Goal: Task Accomplishment & Management: Manage account settings

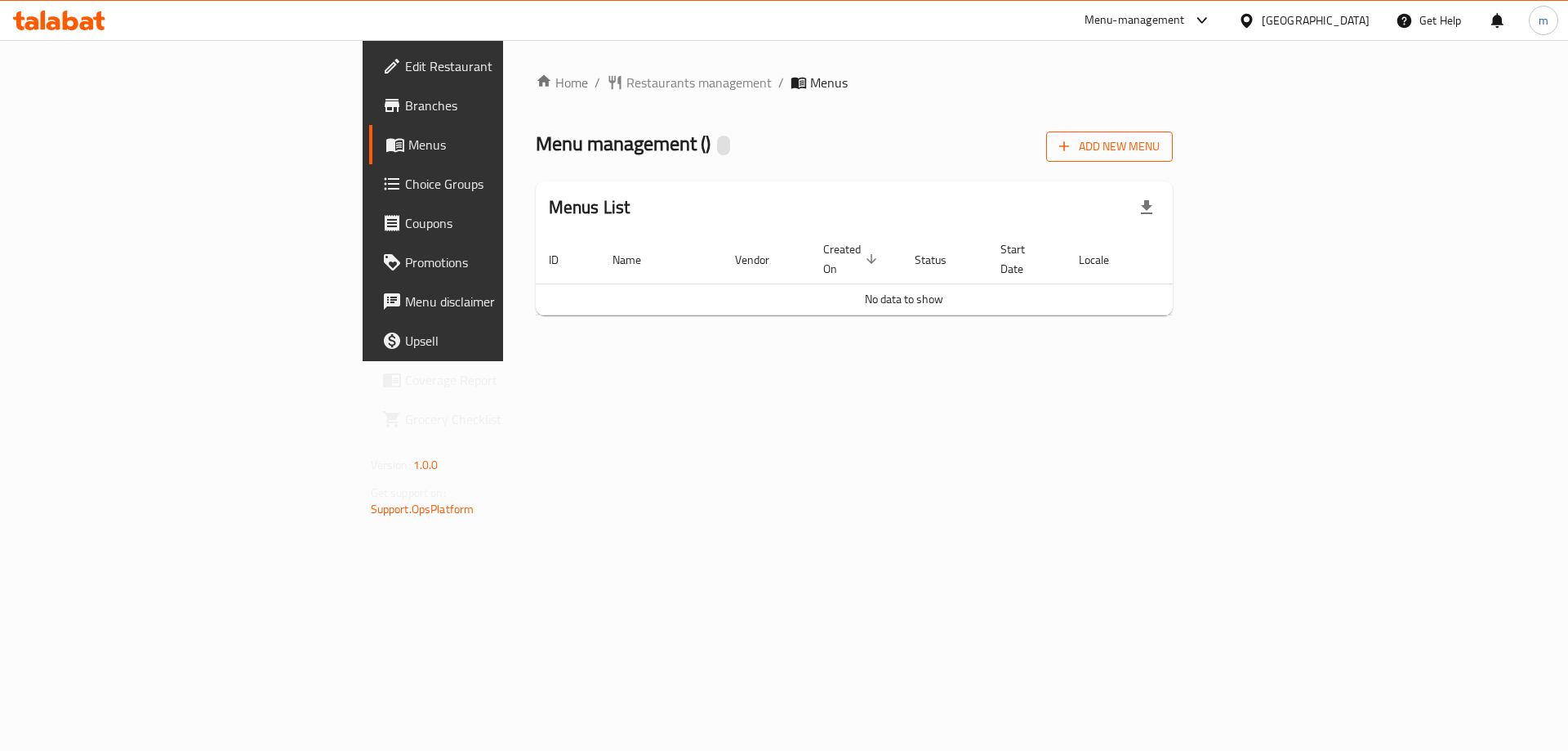
click at [1159, 149] on span "Add New Menu" at bounding box center [1110, 146] width 101 height 21
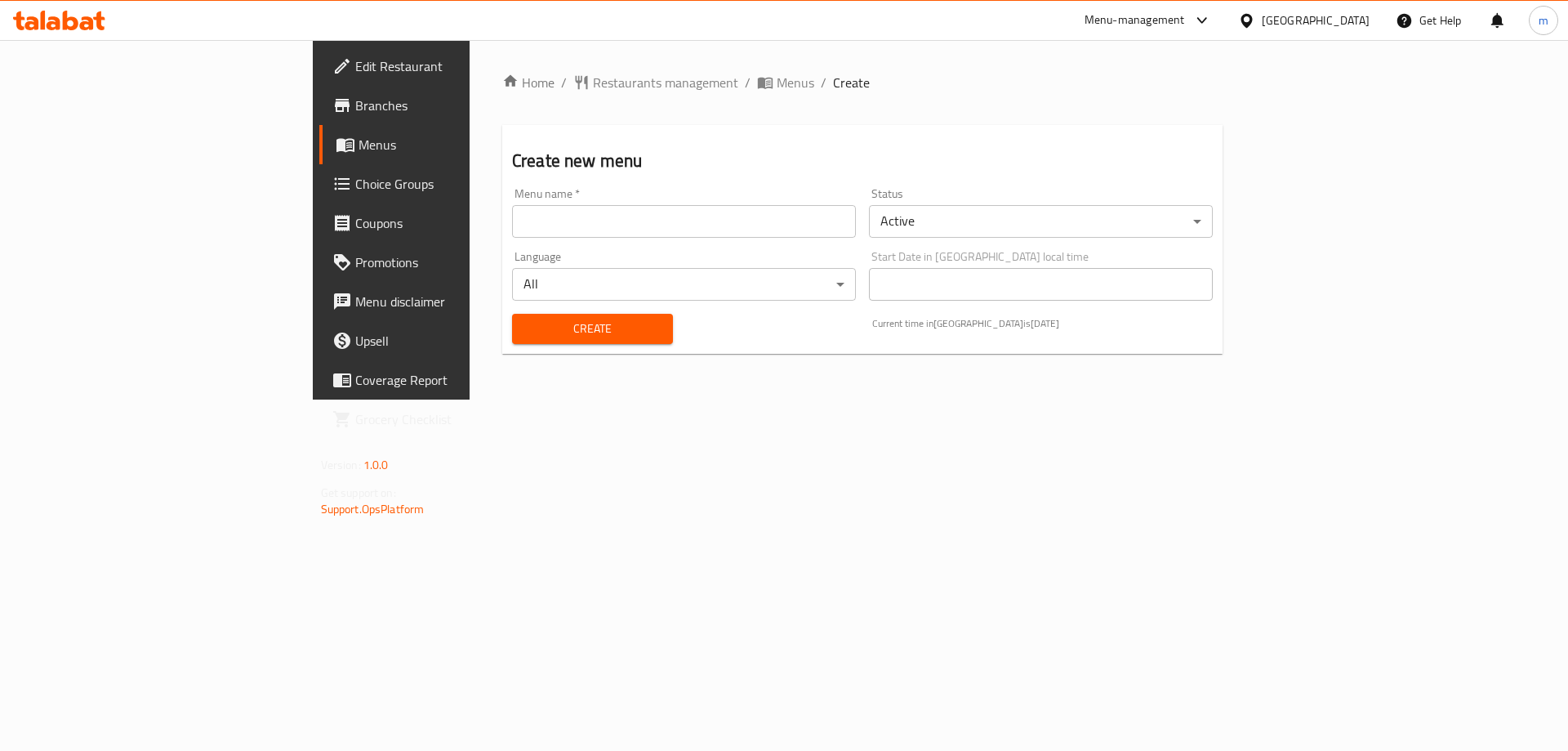
click at [645, 221] on input "text" at bounding box center [684, 221] width 343 height 33
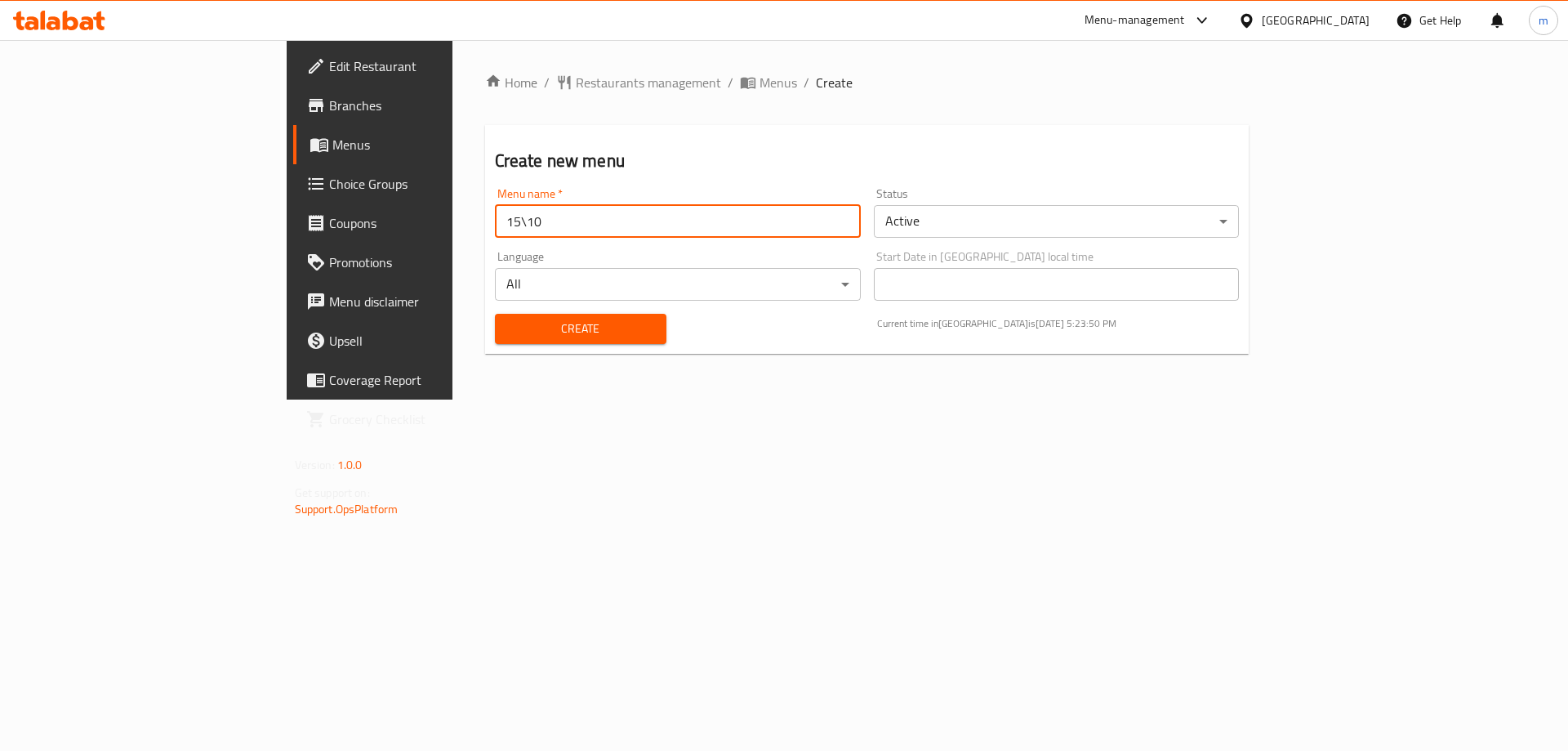
type input "15\10"
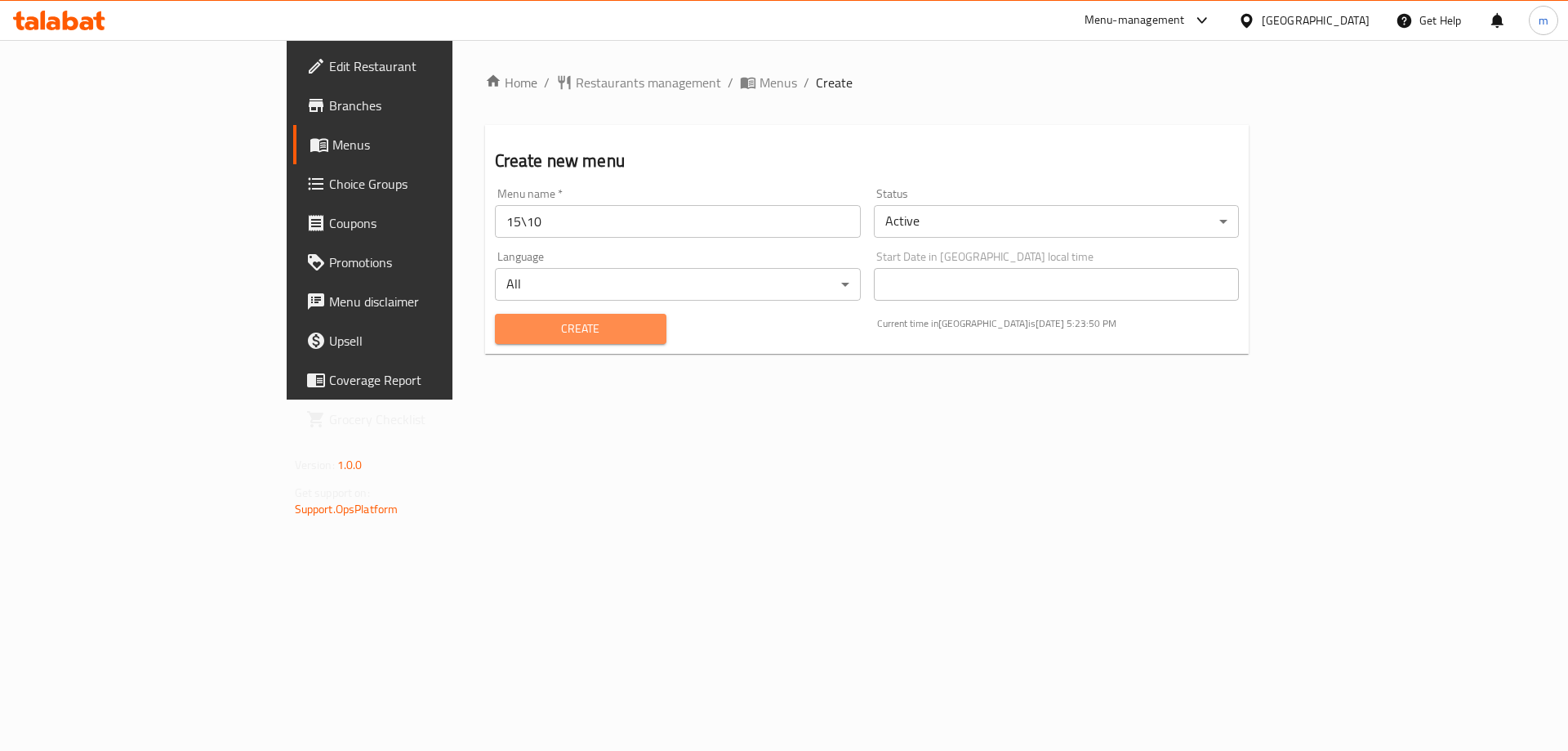
click at [563, 331] on span "Create" at bounding box center [580, 329] width 145 height 21
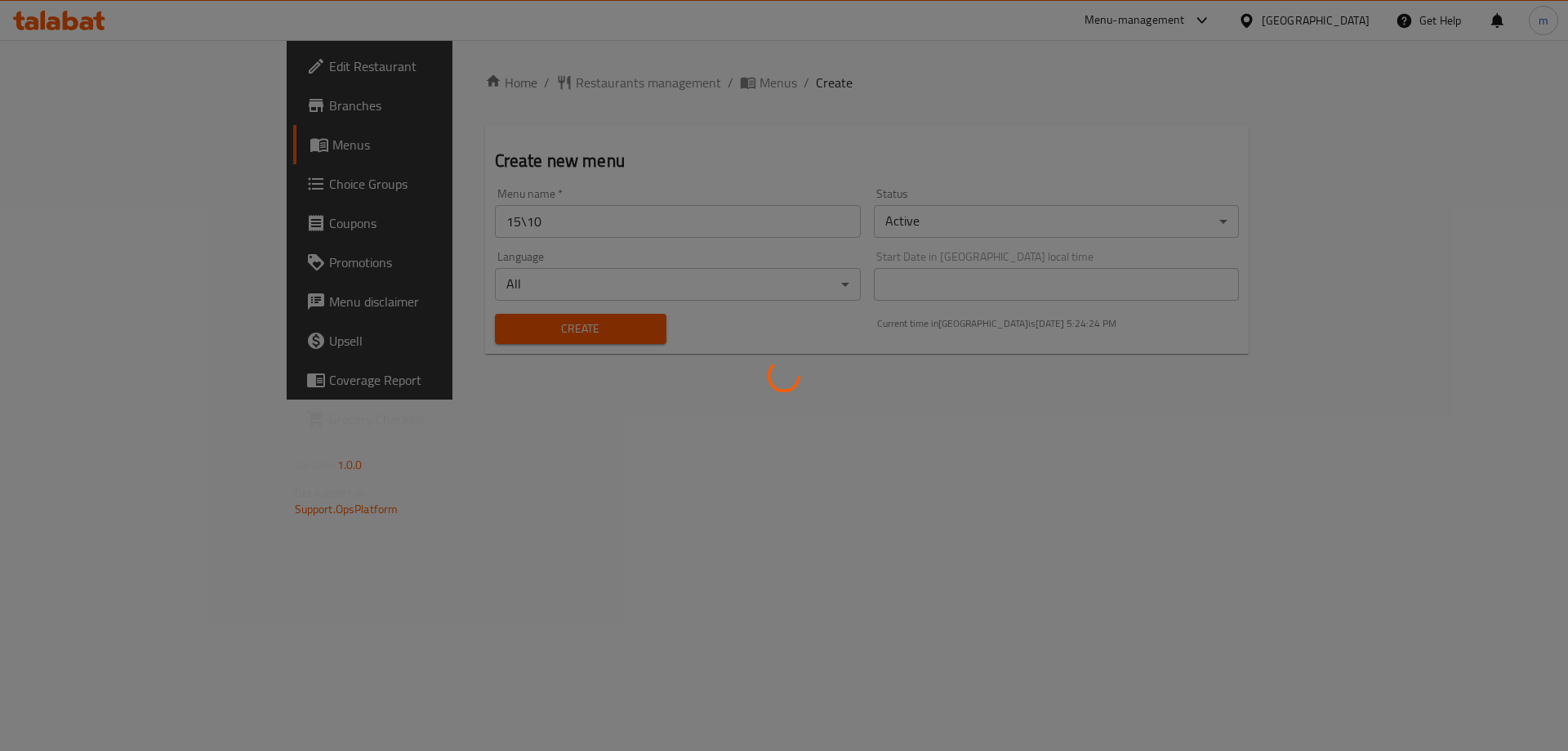
click at [863, 434] on div at bounding box center [784, 375] width 1568 height 751
click at [862, 438] on div at bounding box center [784, 375] width 1568 height 751
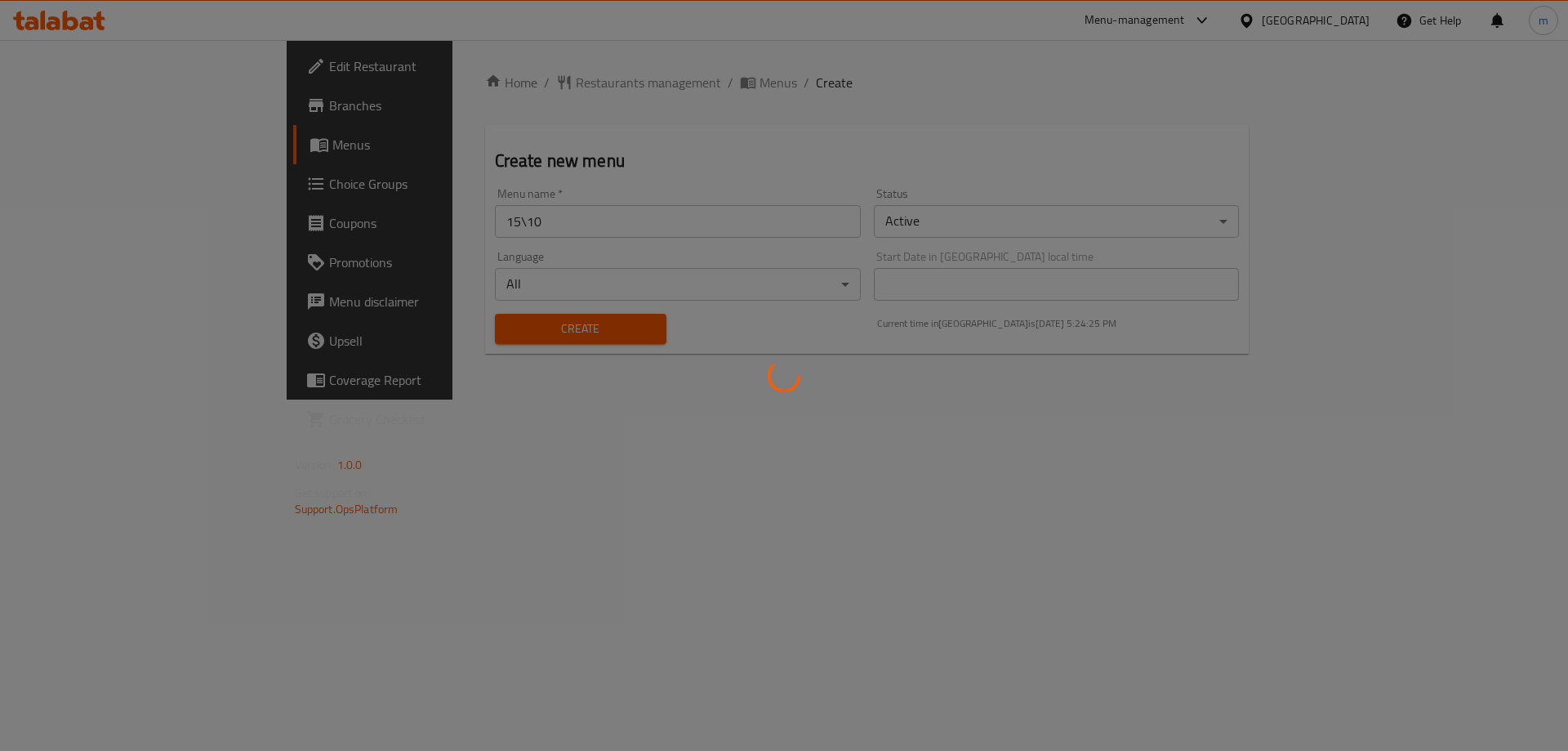
drag, startPoint x: 858, startPoint y: 472, endPoint x: 466, endPoint y: 525, distance: 395.6
click at [847, 476] on div at bounding box center [784, 375] width 1568 height 751
drag, startPoint x: 466, startPoint y: 525, endPoint x: 443, endPoint y: 526, distance: 23.0
click at [464, 526] on div at bounding box center [784, 375] width 1568 height 751
click at [443, 526] on div at bounding box center [784, 375] width 1568 height 751
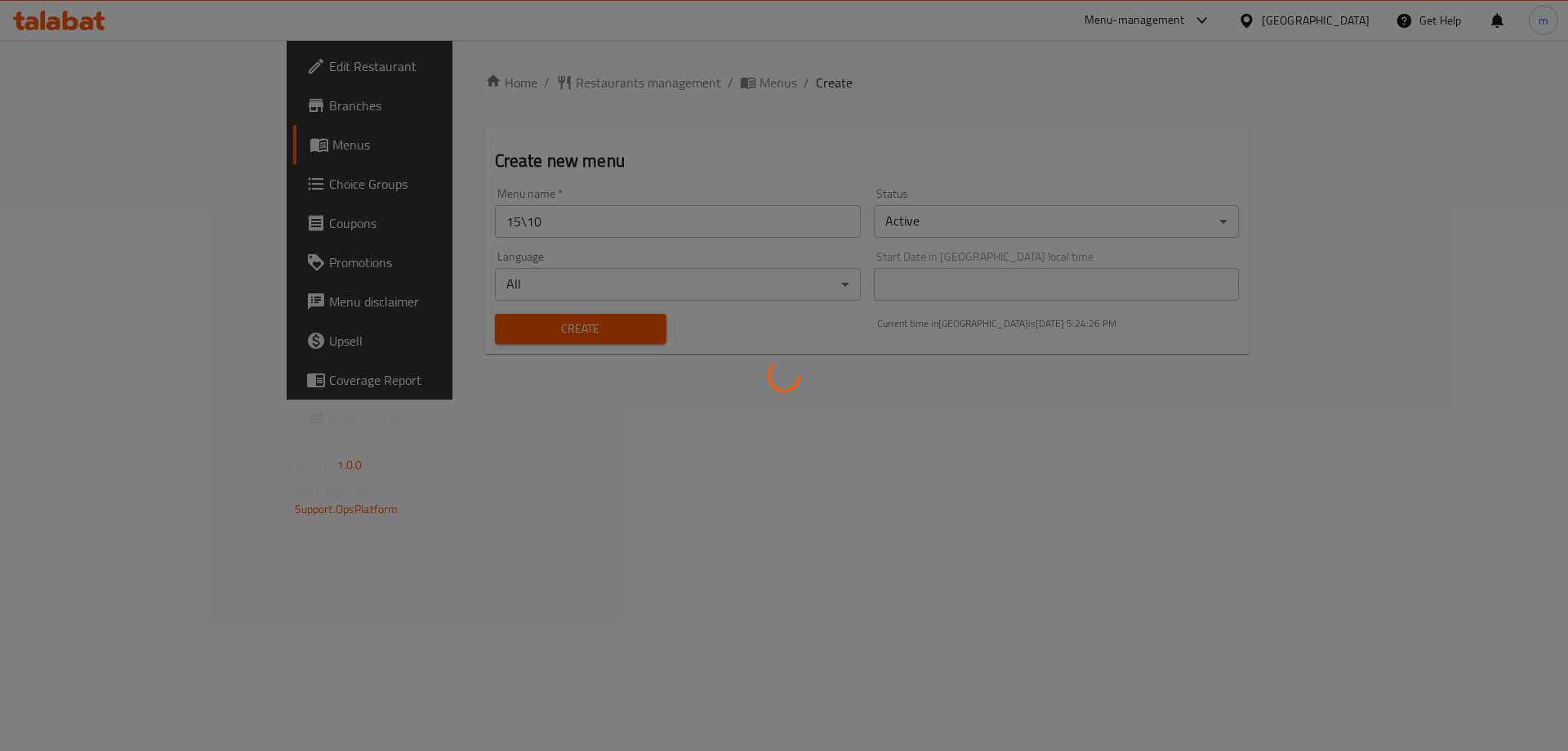
click at [443, 526] on div at bounding box center [784, 375] width 1568 height 751
drag, startPoint x: 494, startPoint y: 449, endPoint x: 485, endPoint y: 375, distance: 74.5
click at [499, 410] on div at bounding box center [784, 375] width 1568 height 751
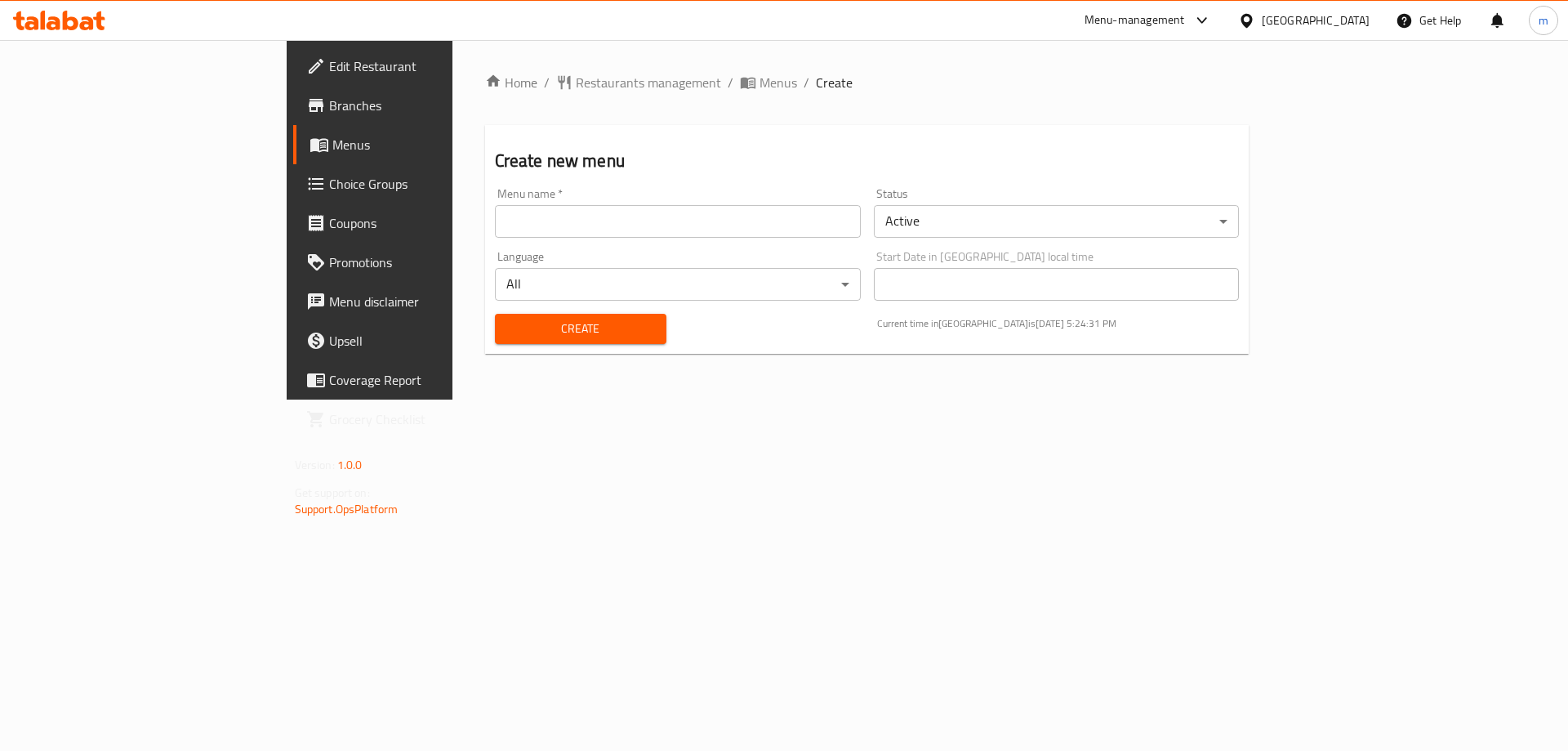
click at [626, 231] on input "text" at bounding box center [678, 221] width 366 height 33
type input "15\10"
click at [513, 340] on button "Create" at bounding box center [581, 329] width 172 height 31
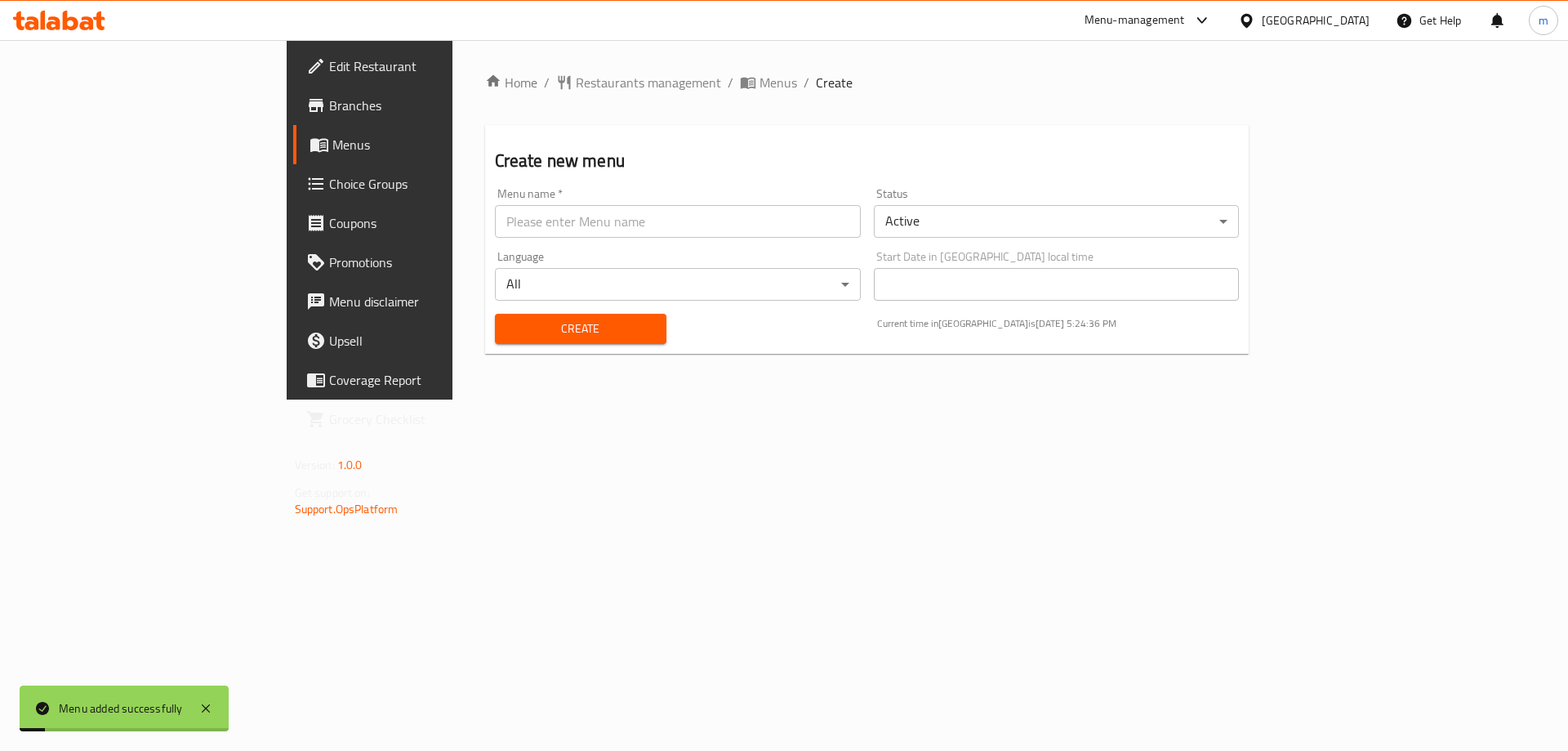
click at [719, 400] on div "Home / Restaurants management / Menus / Create Create new menu Menu name   * Me…" at bounding box center [867, 220] width 830 height 359
click at [293, 158] on link "Menus" at bounding box center [420, 145] width 256 height 39
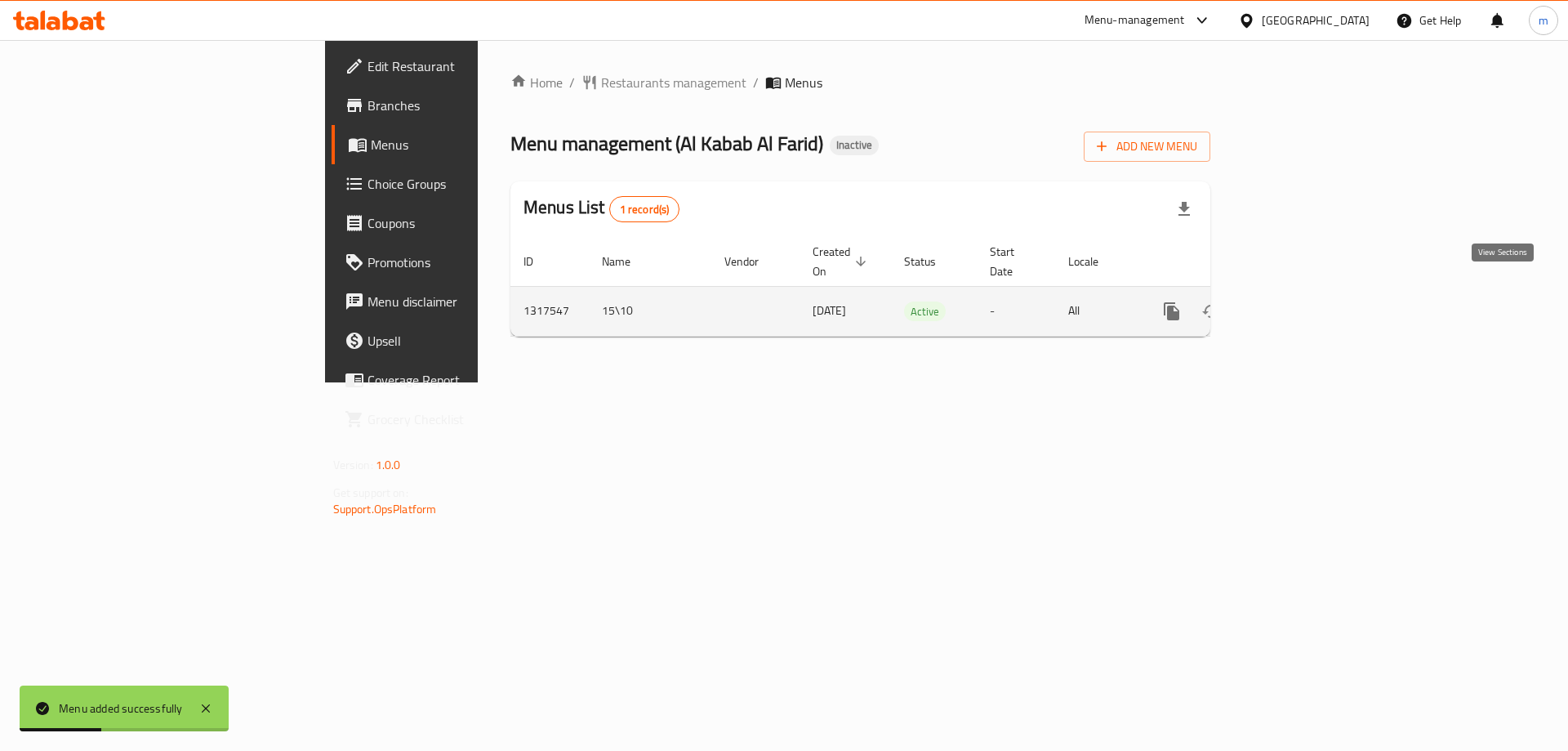
click at [1298, 304] on icon "enhanced table" at bounding box center [1290, 311] width 15 height 15
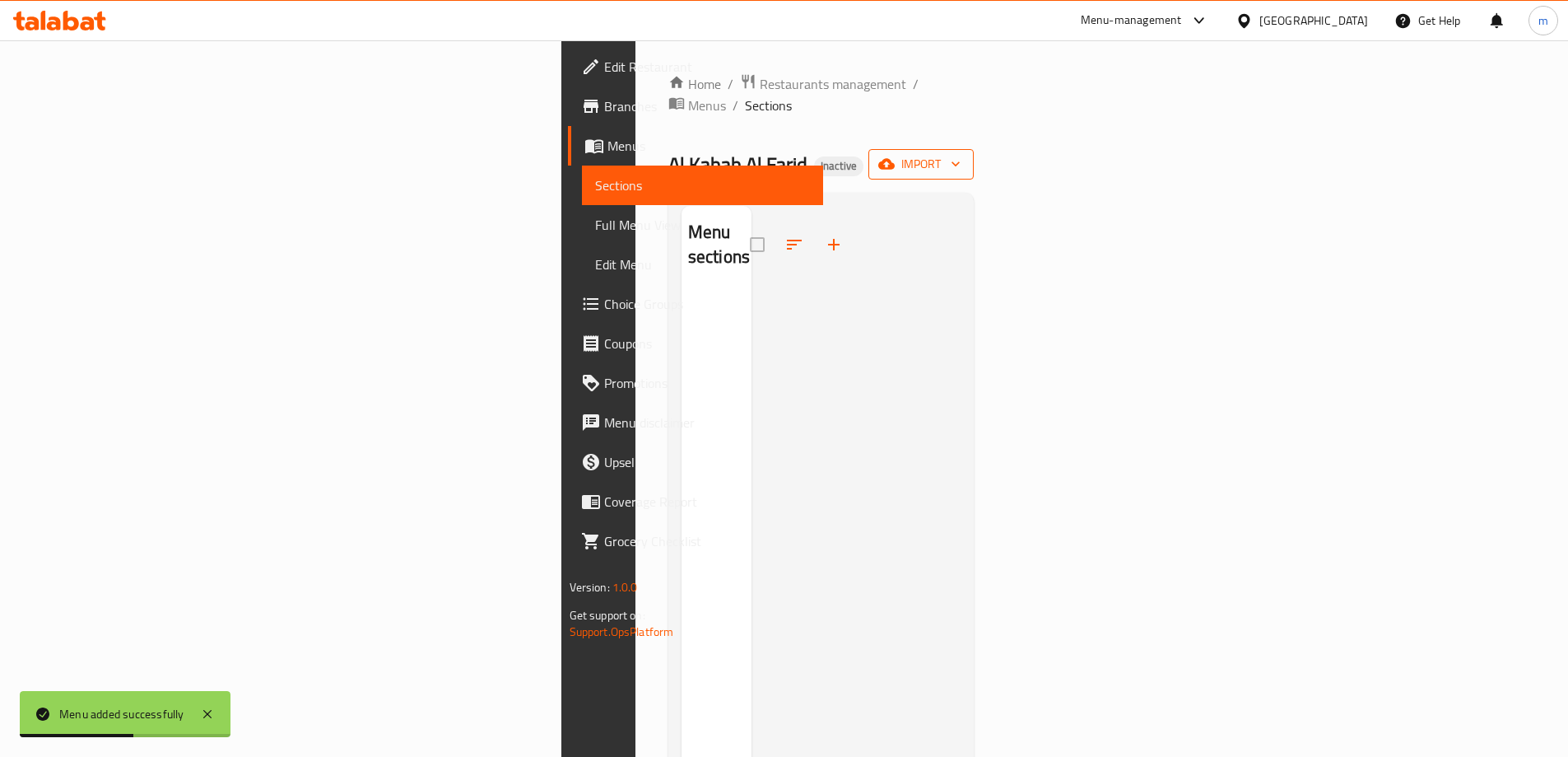
click at [960, 154] on span "import" at bounding box center [921, 164] width 79 height 21
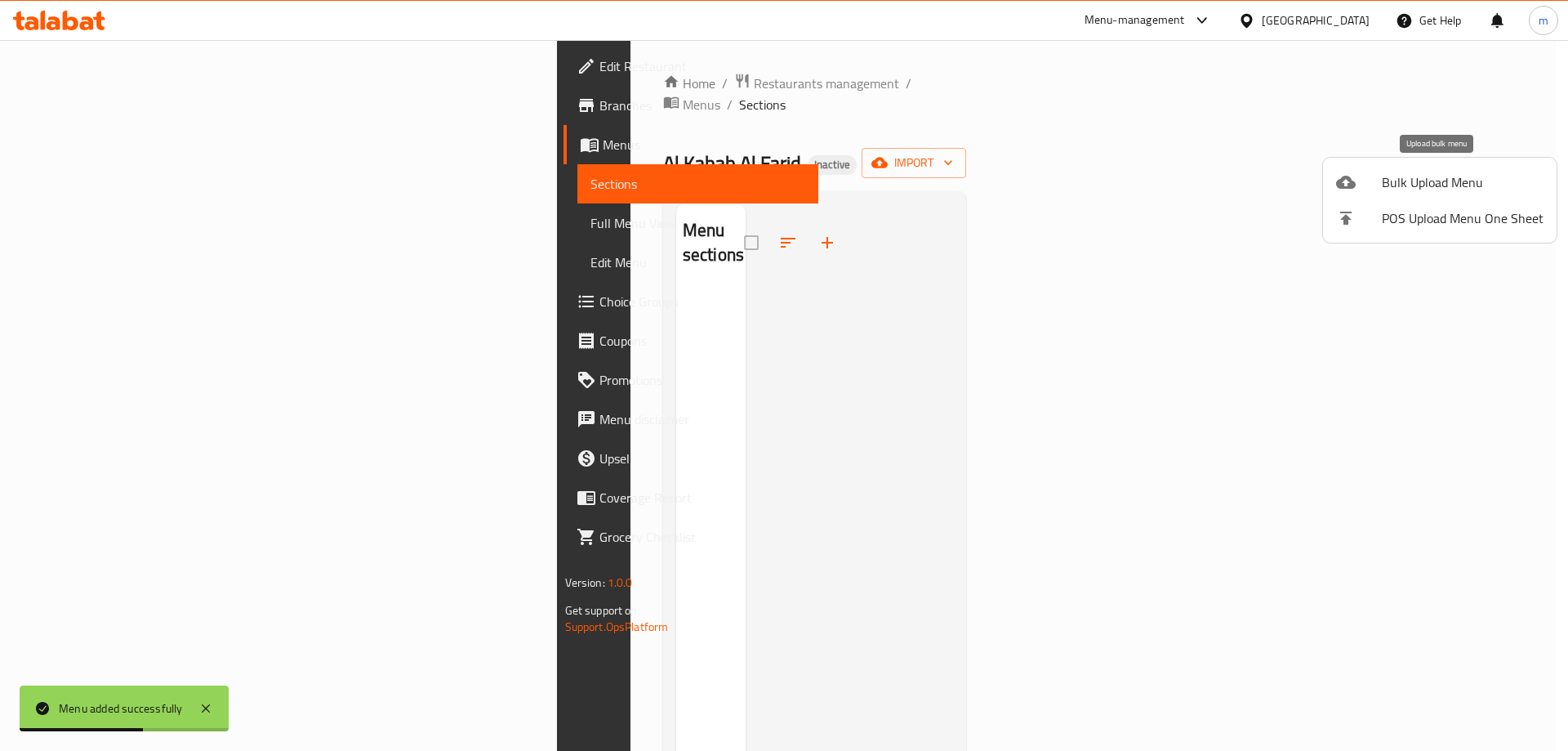
click at [1378, 189] on div at bounding box center [1359, 183] width 45 height 20
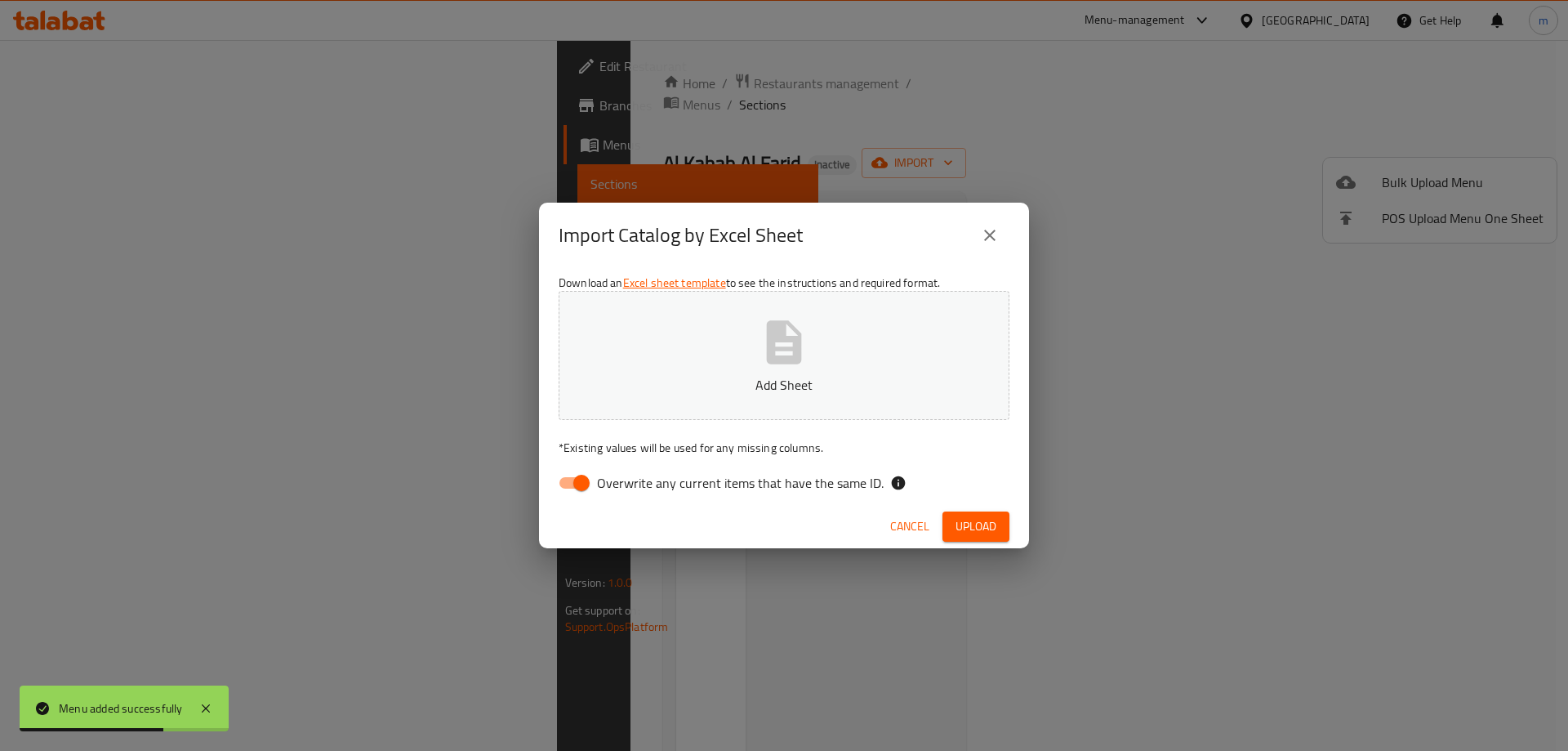
click at [620, 491] on span "Overwrite any current items that have the same ID." at bounding box center [740, 483] width 287 height 20
click at [620, 491] on input "Overwrite any current items that have the same ID." at bounding box center [581, 482] width 93 height 31
checkbox input "false"
click at [985, 543] on div "Cancel Upload" at bounding box center [784, 527] width 490 height 43
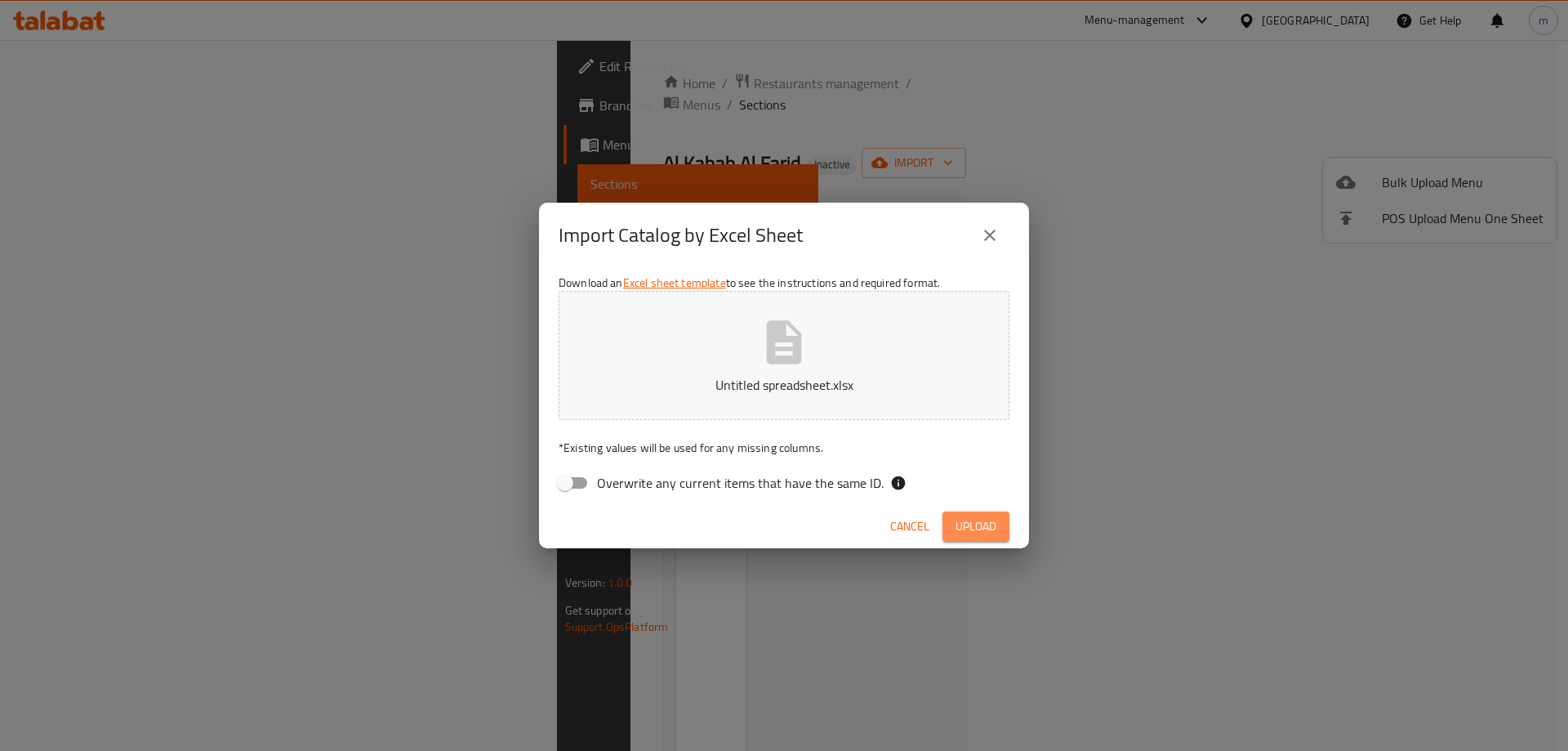
click at [984, 528] on span "Upload" at bounding box center [976, 526] width 40 height 21
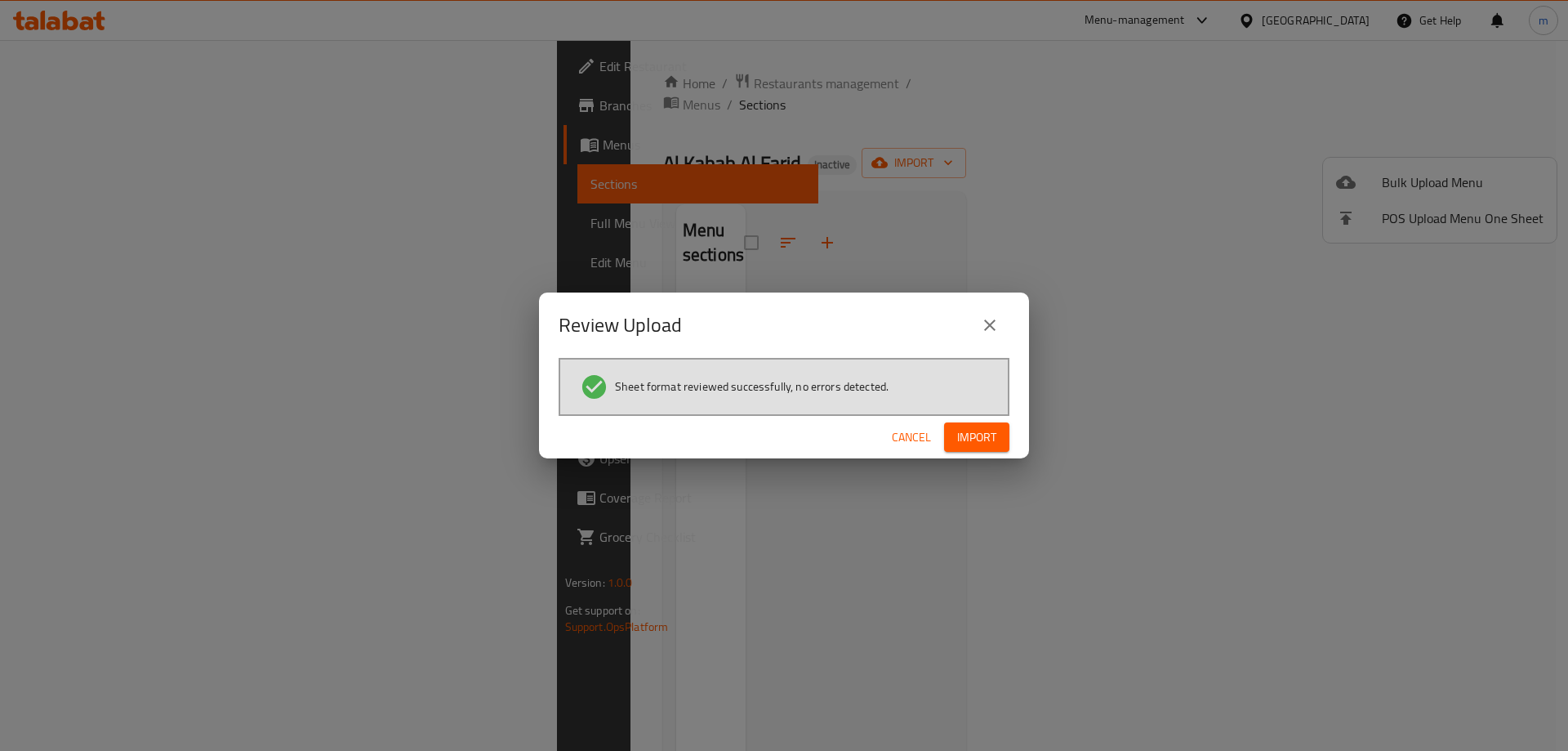
click at [994, 437] on span "Import" at bounding box center [977, 437] width 39 height 21
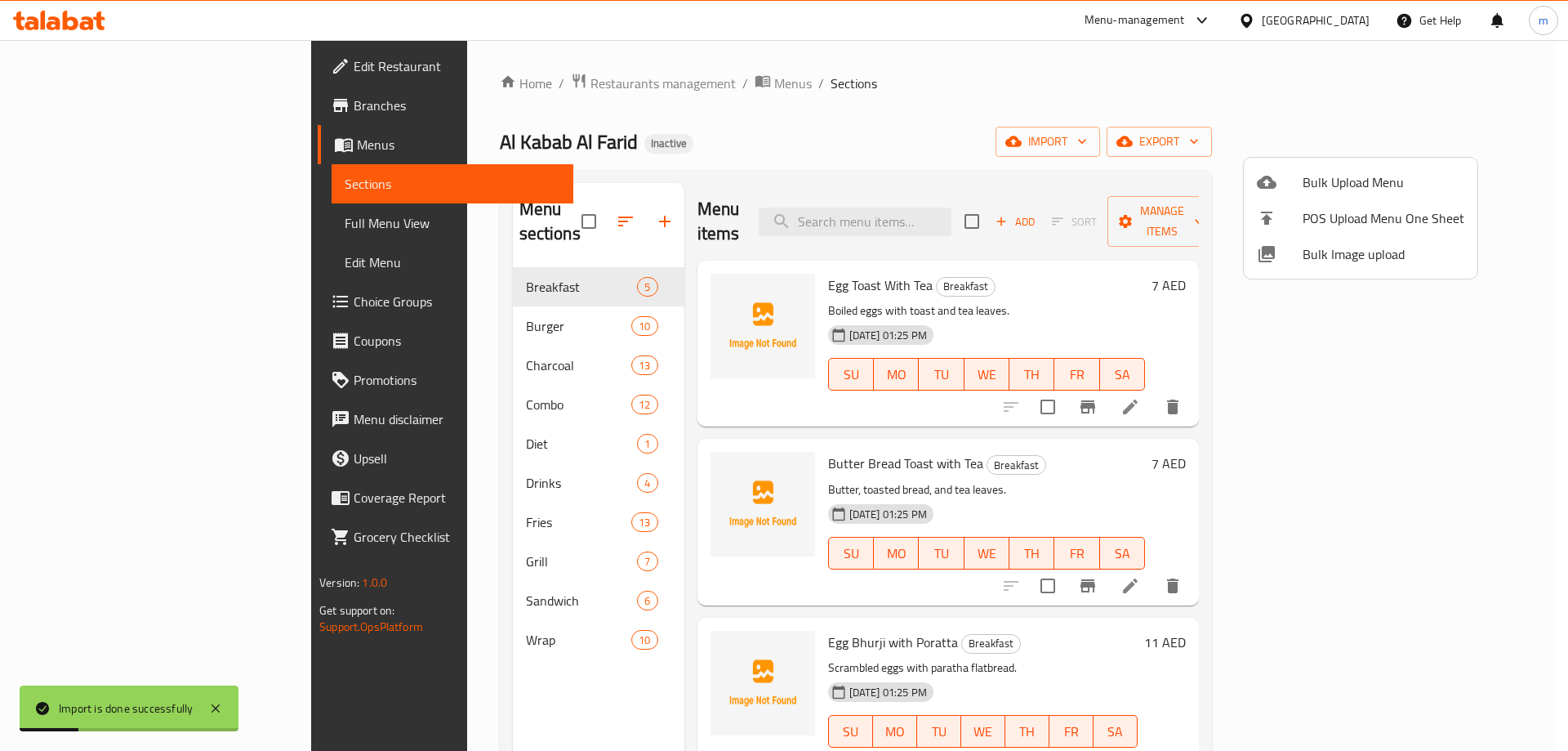
click at [853, 112] on div at bounding box center [784, 375] width 1568 height 751
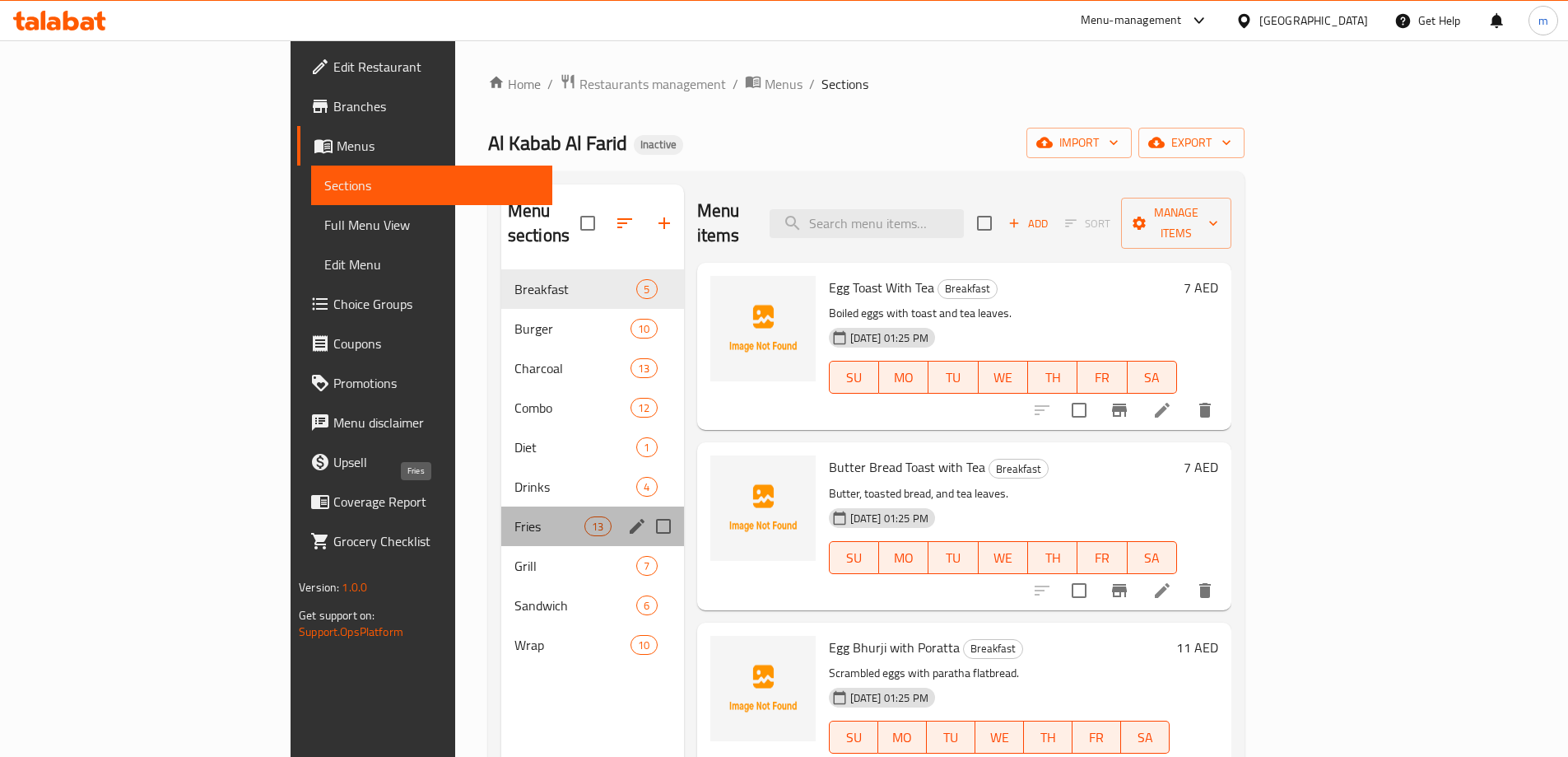
click at [514, 516] on span "Fries" at bounding box center [549, 526] width 70 height 20
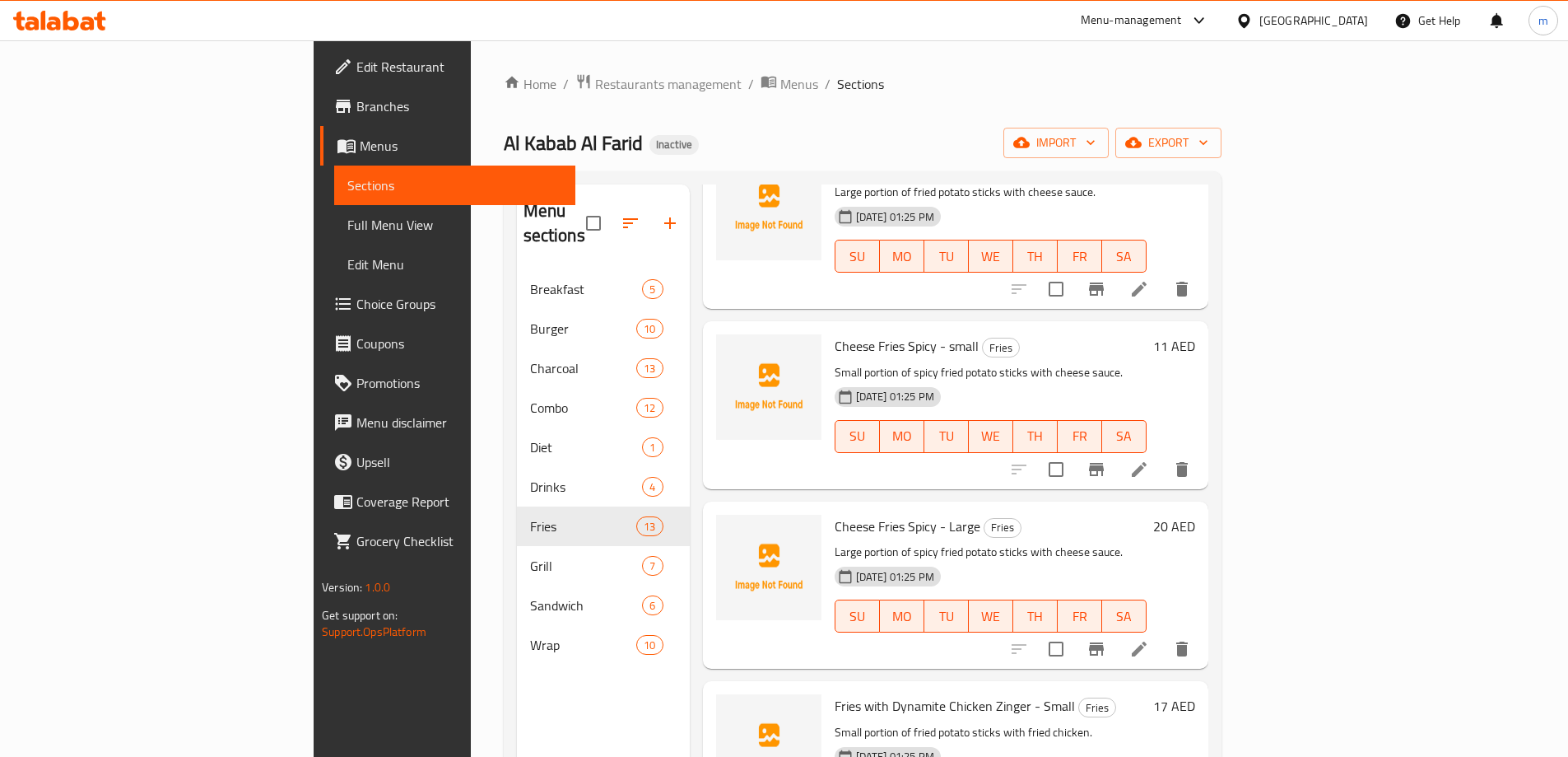
scroll to position [1599, 0]
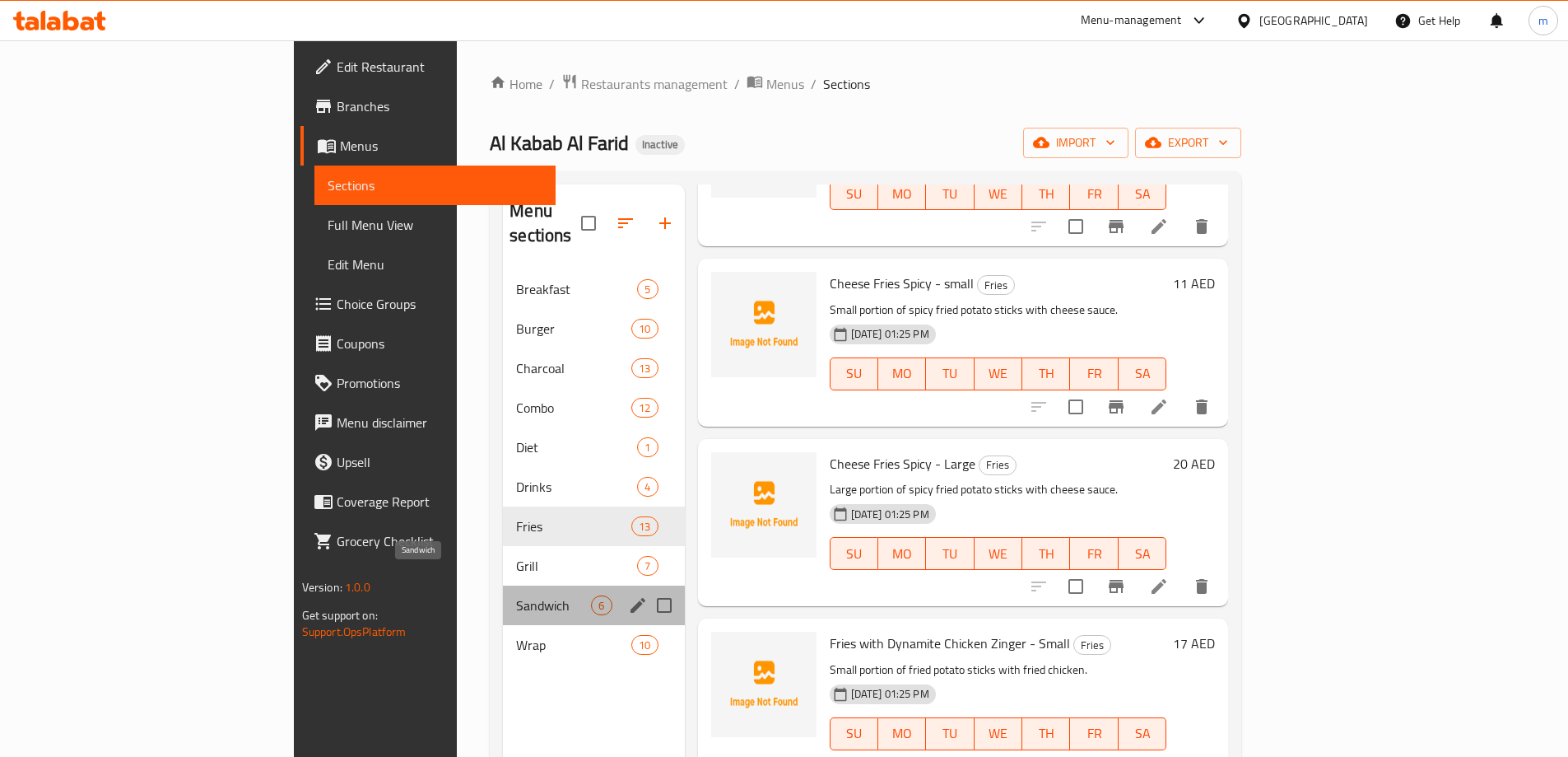
click at [516, 595] on span "Sandwich" at bounding box center [553, 605] width 75 height 20
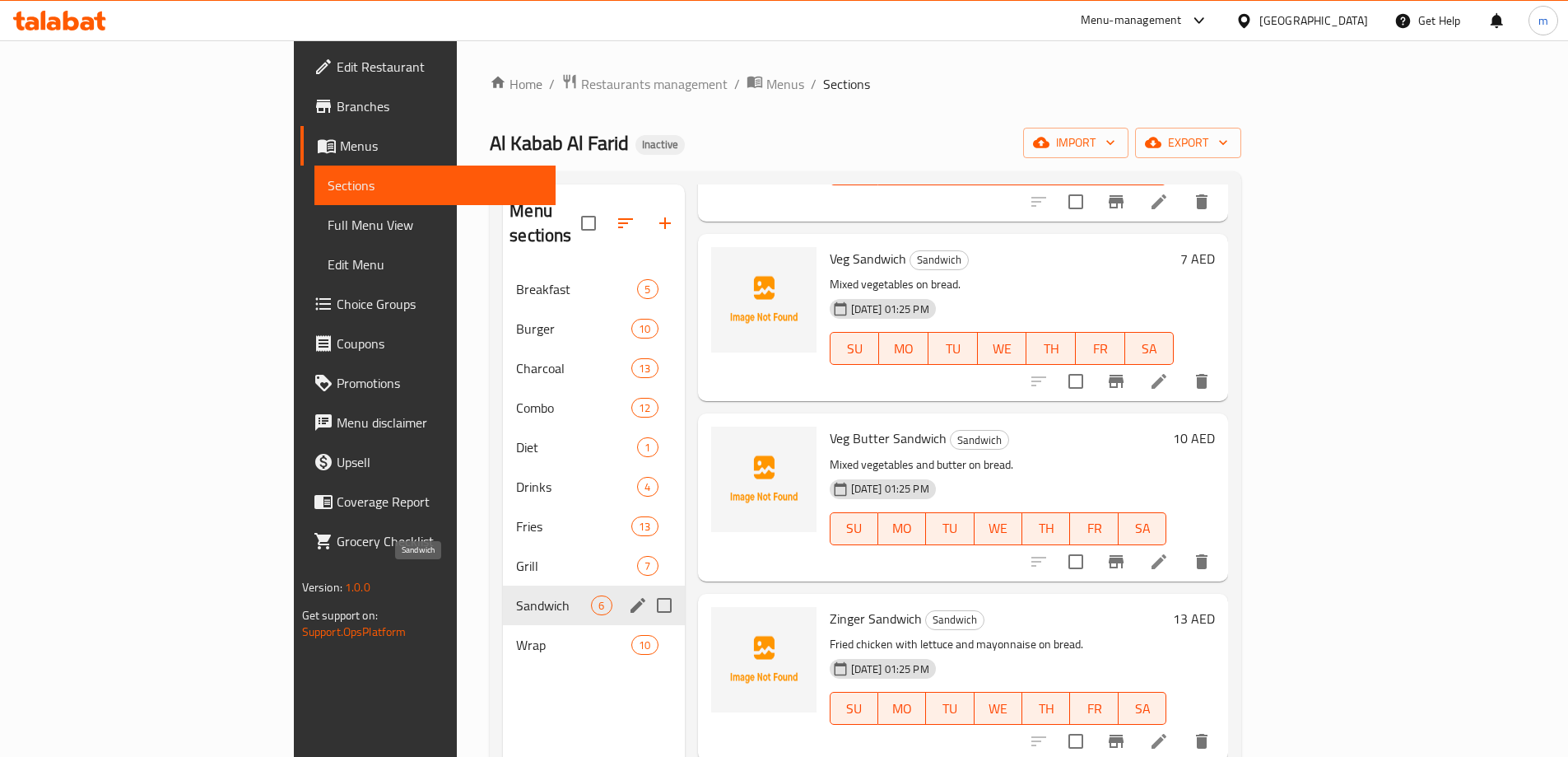
scroll to position [364, 0]
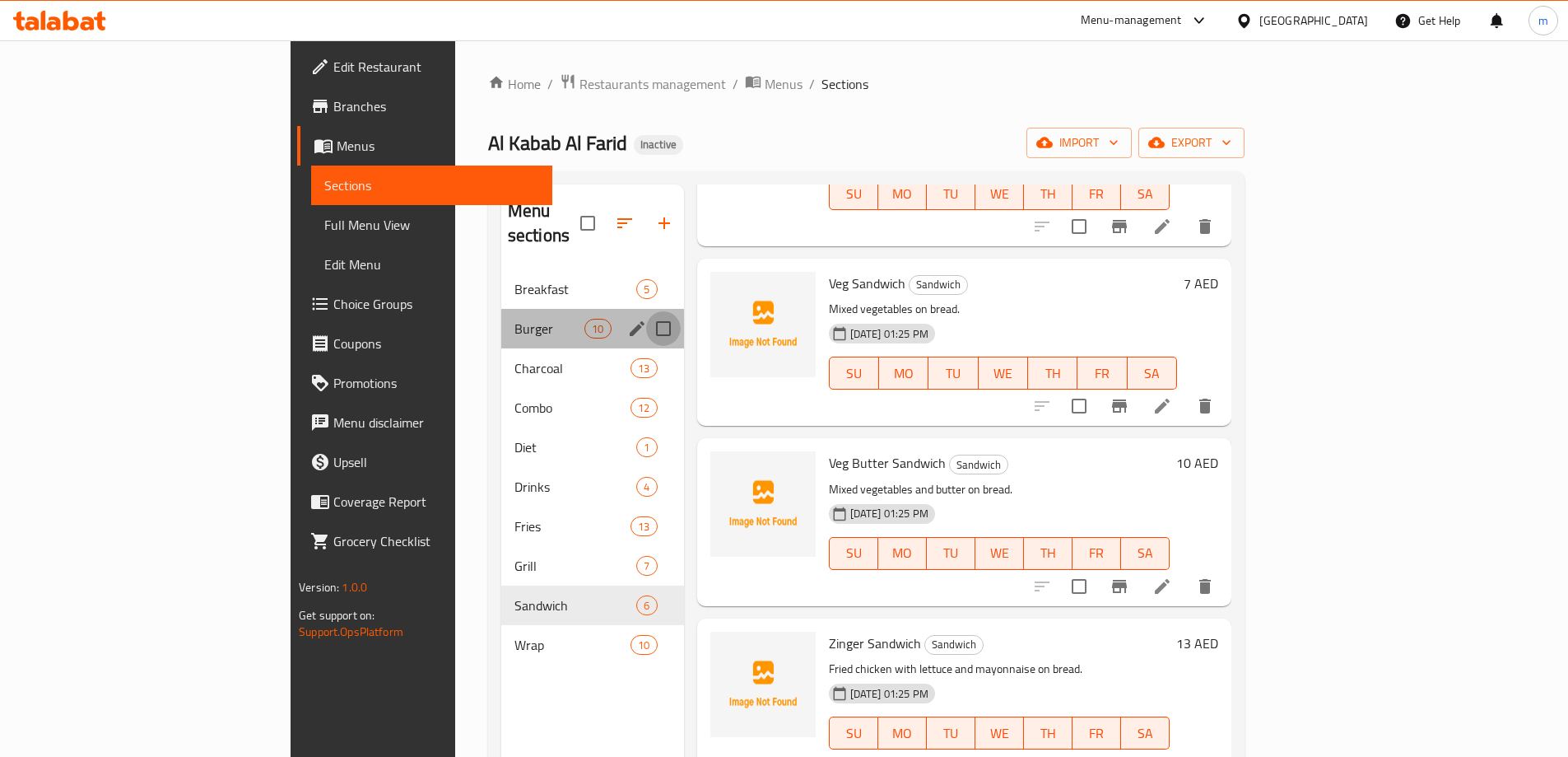
drag, startPoint x: 584, startPoint y: 317, endPoint x: 596, endPoint y: 323, distance: 13.4
click at [646, 311] on input "Menu sections" at bounding box center [663, 328] width 35 height 35
checkbox input "true"
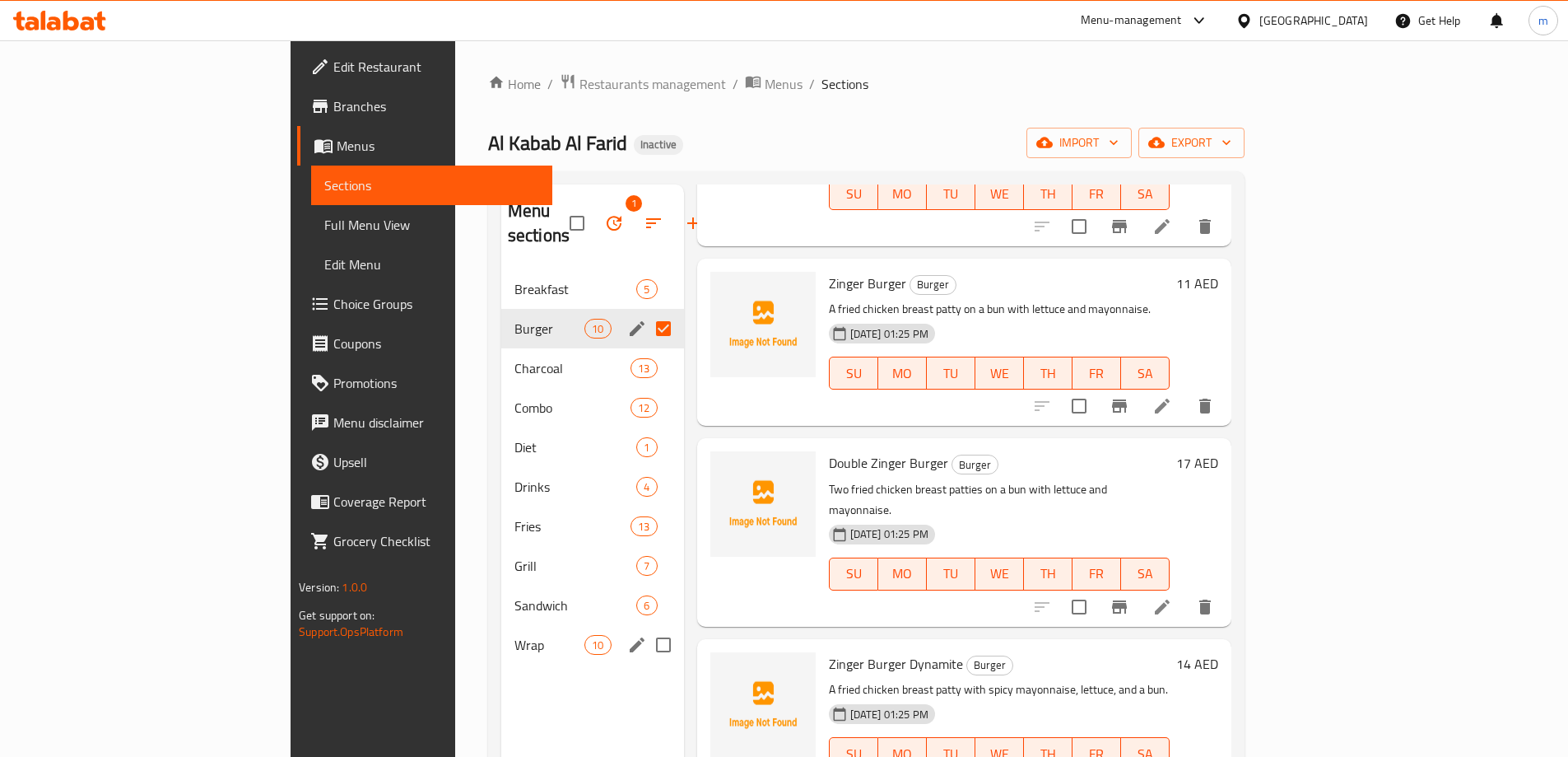
click at [646, 628] on input "Menu sections" at bounding box center [663, 645] width 35 height 35
checkbox input "true"
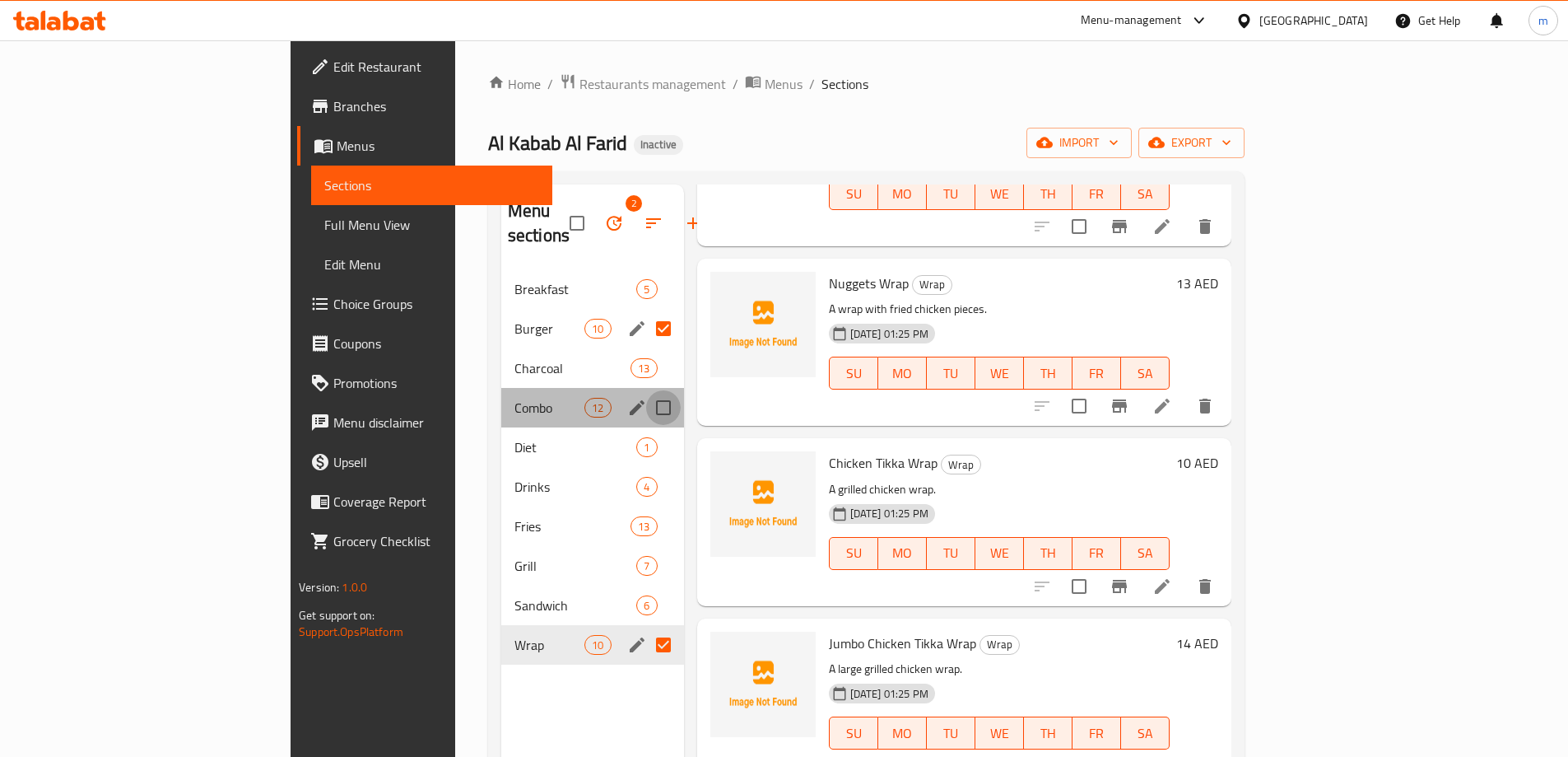
click at [646, 390] on input "Menu sections" at bounding box center [663, 407] width 35 height 35
checkbox input "true"
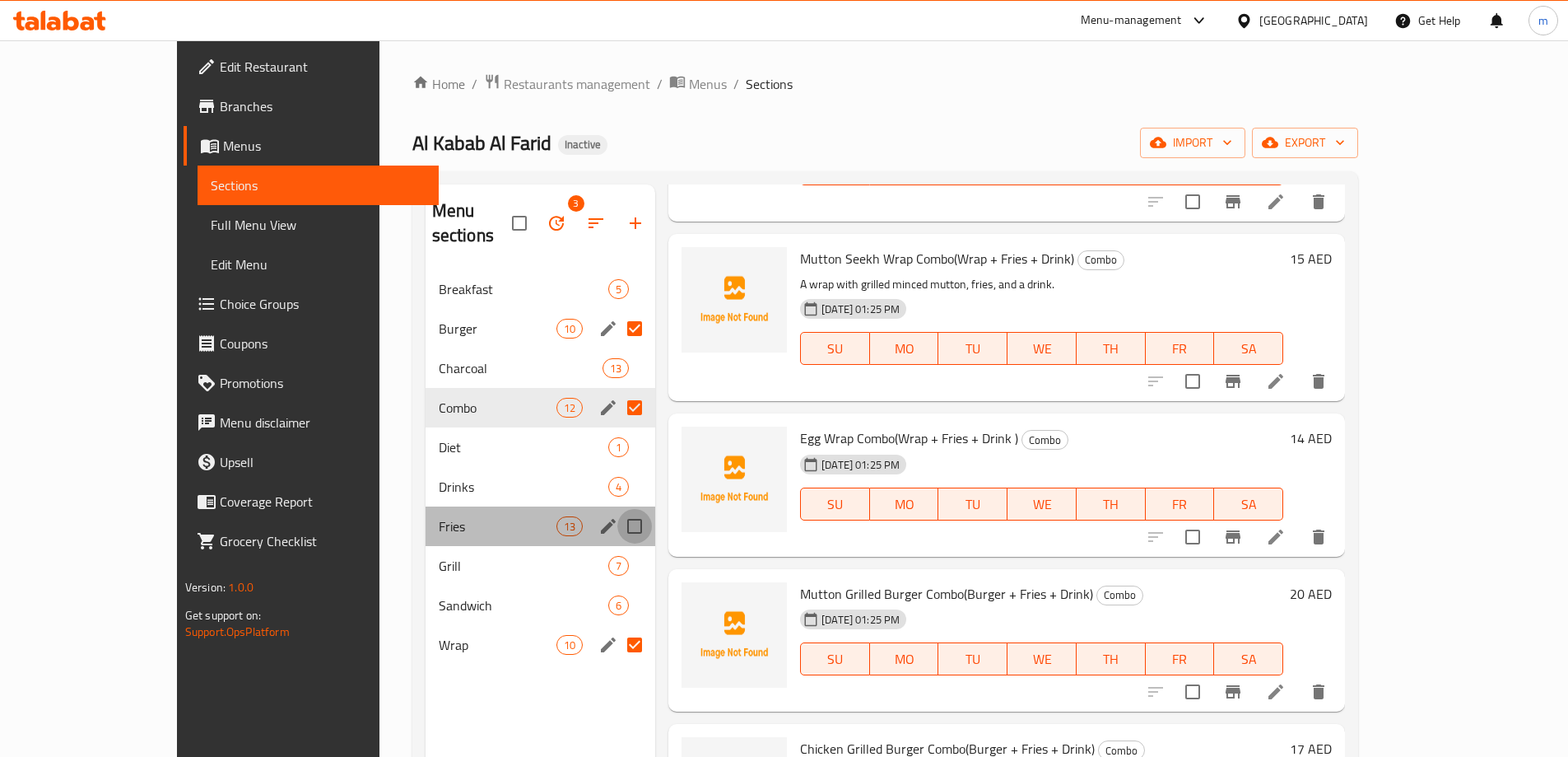
click at [617, 509] on input "Menu sections" at bounding box center [634, 526] width 35 height 35
checkbox input "true"
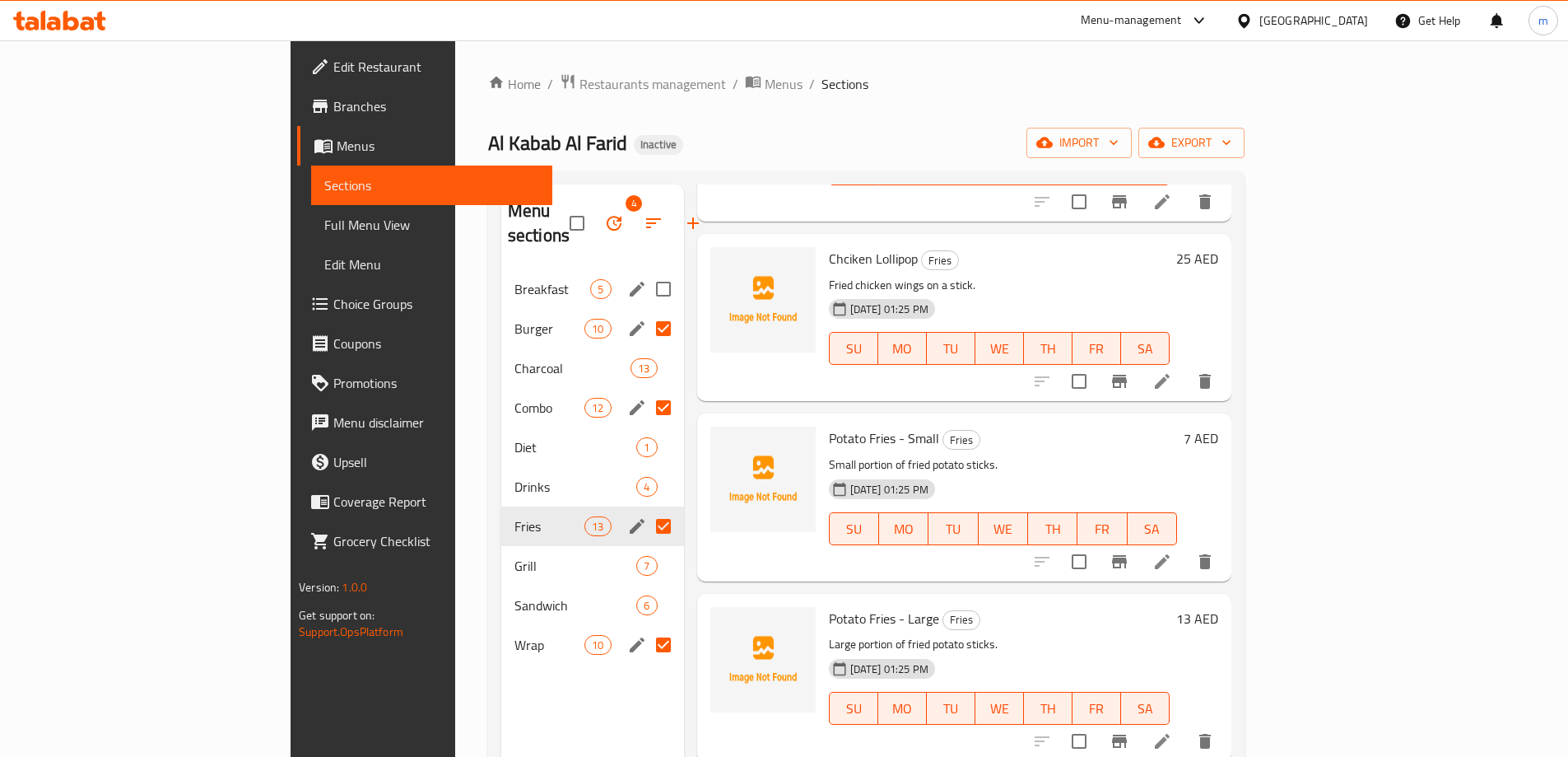
click at [646, 272] on input "Menu sections" at bounding box center [663, 288] width 35 height 35
checkbox input "true"
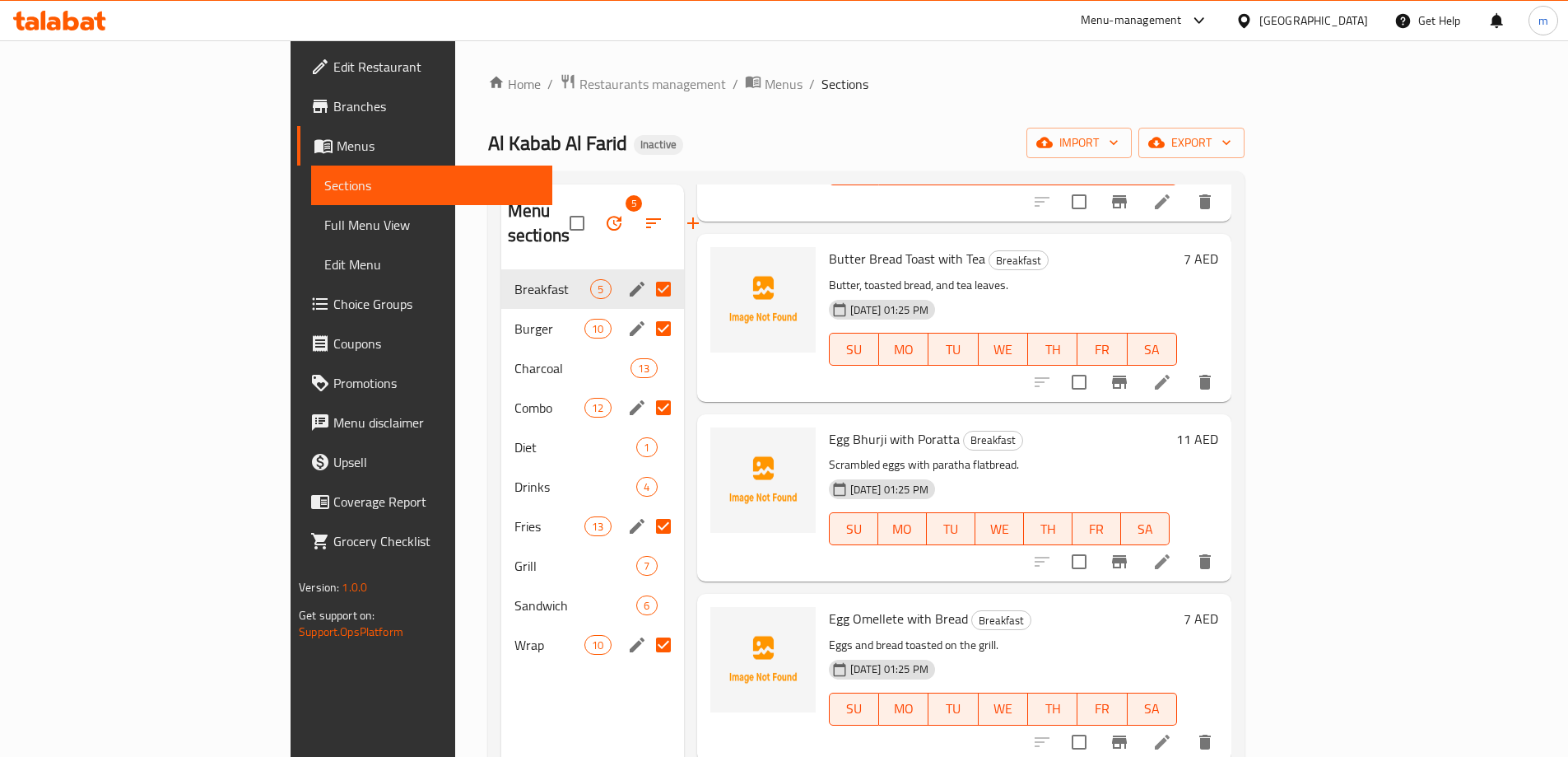
scroll to position [184, 0]
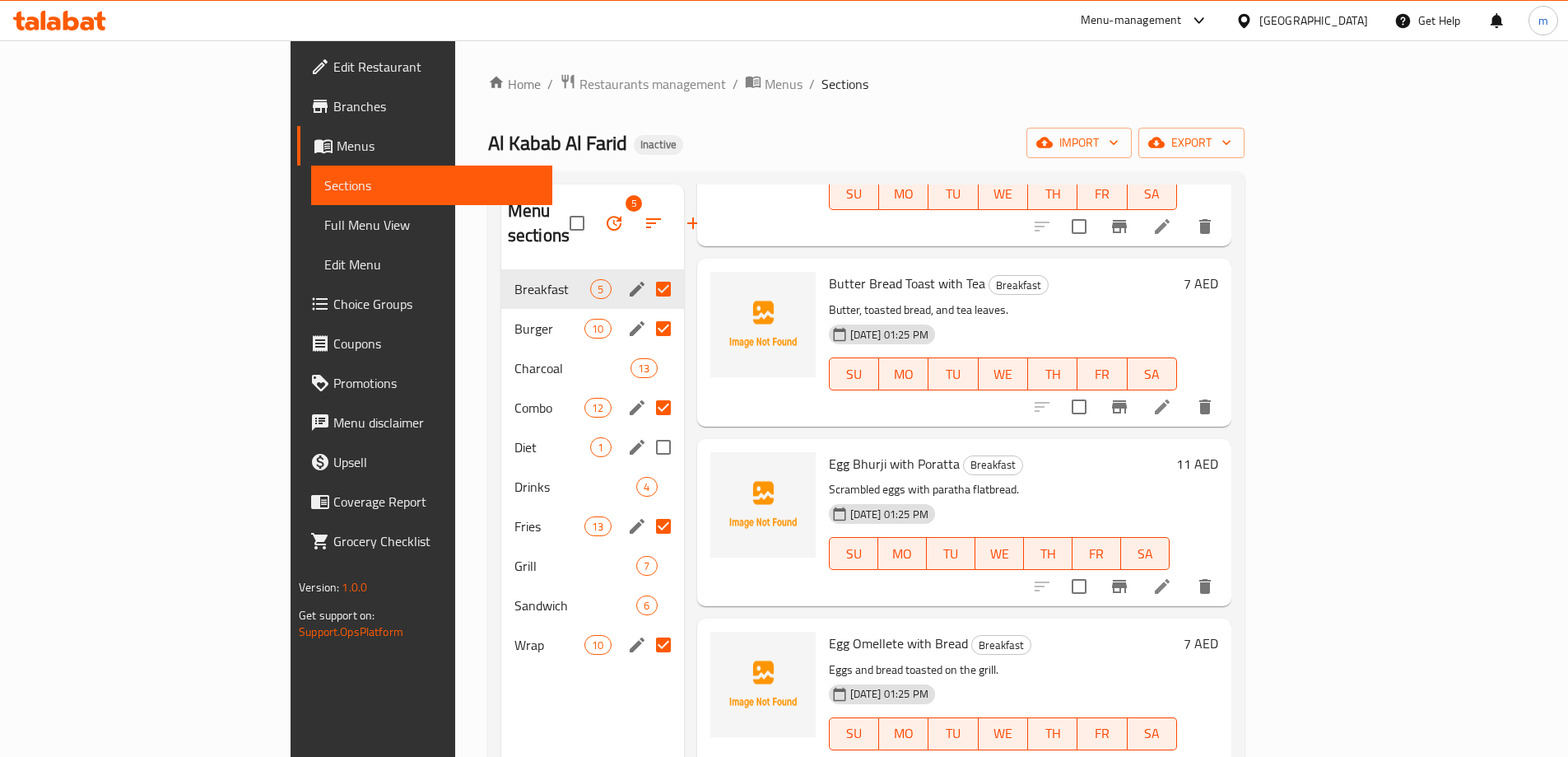
click at [646, 430] on input "Menu sections" at bounding box center [663, 447] width 35 height 35
checkbox input "true"
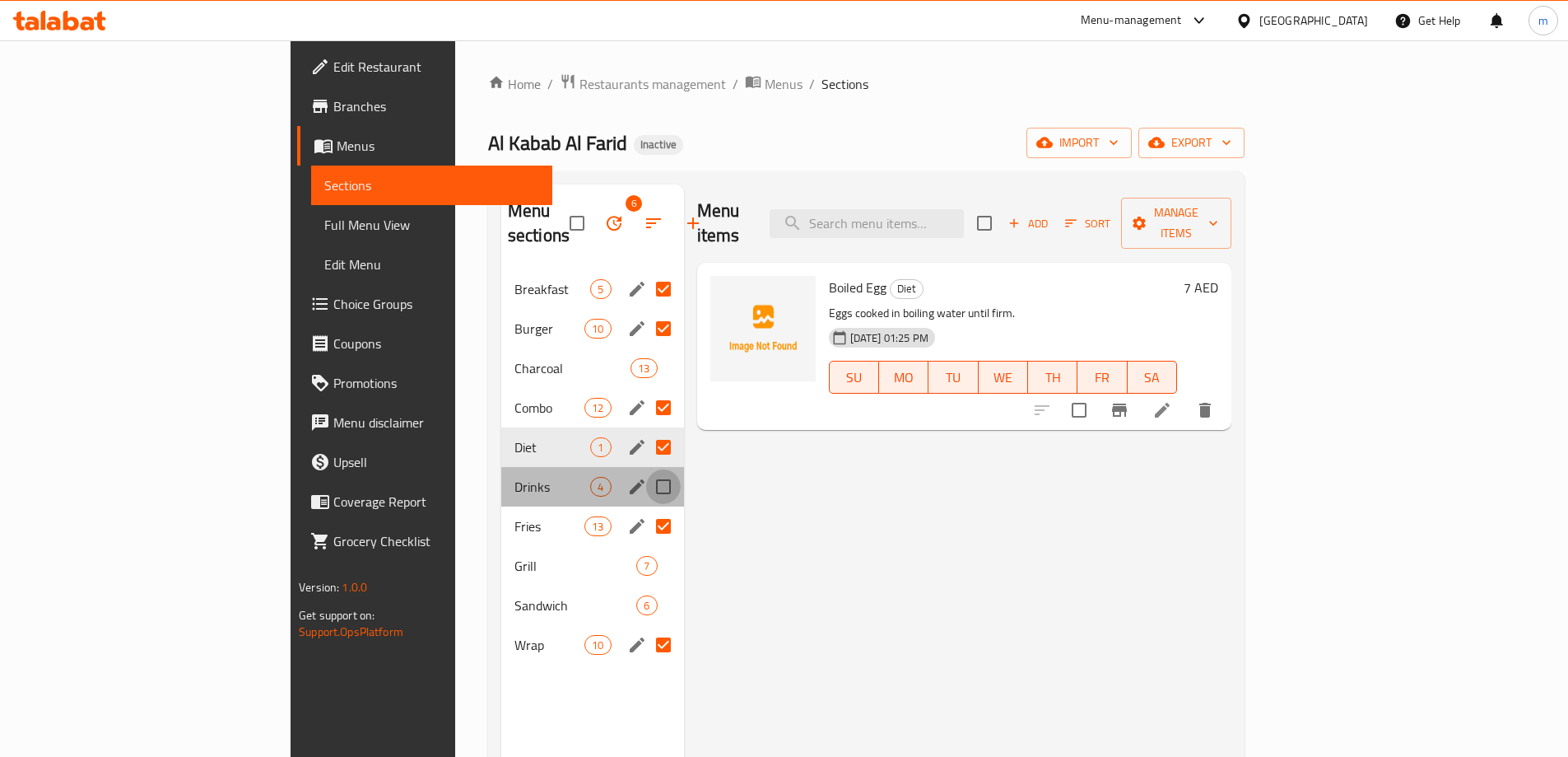
click at [646, 470] on input "Menu sections" at bounding box center [663, 486] width 35 height 35
checkbox input "true"
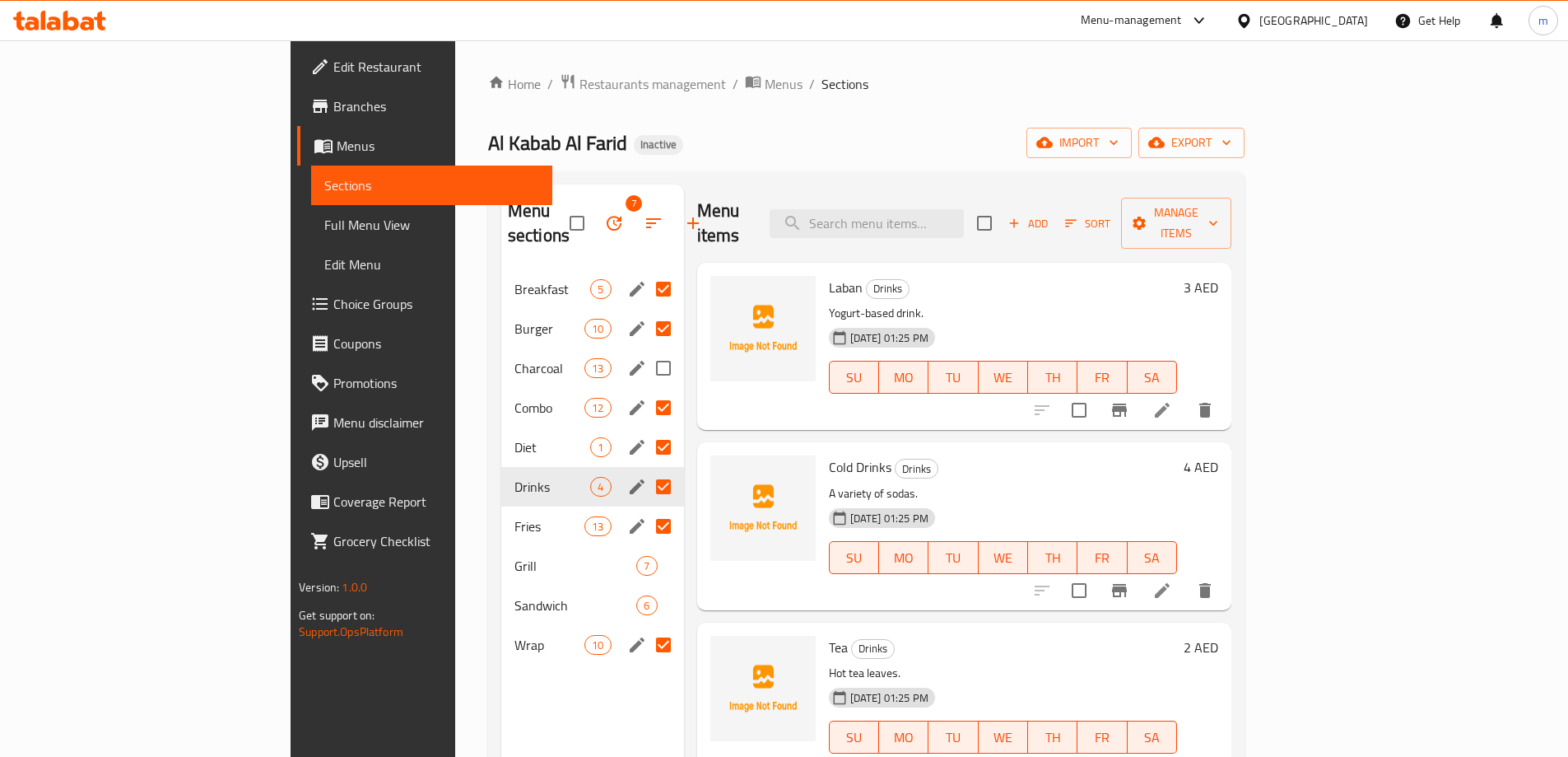
click at [646, 351] on input "Menu sections" at bounding box center [663, 368] width 35 height 35
checkbox input "true"
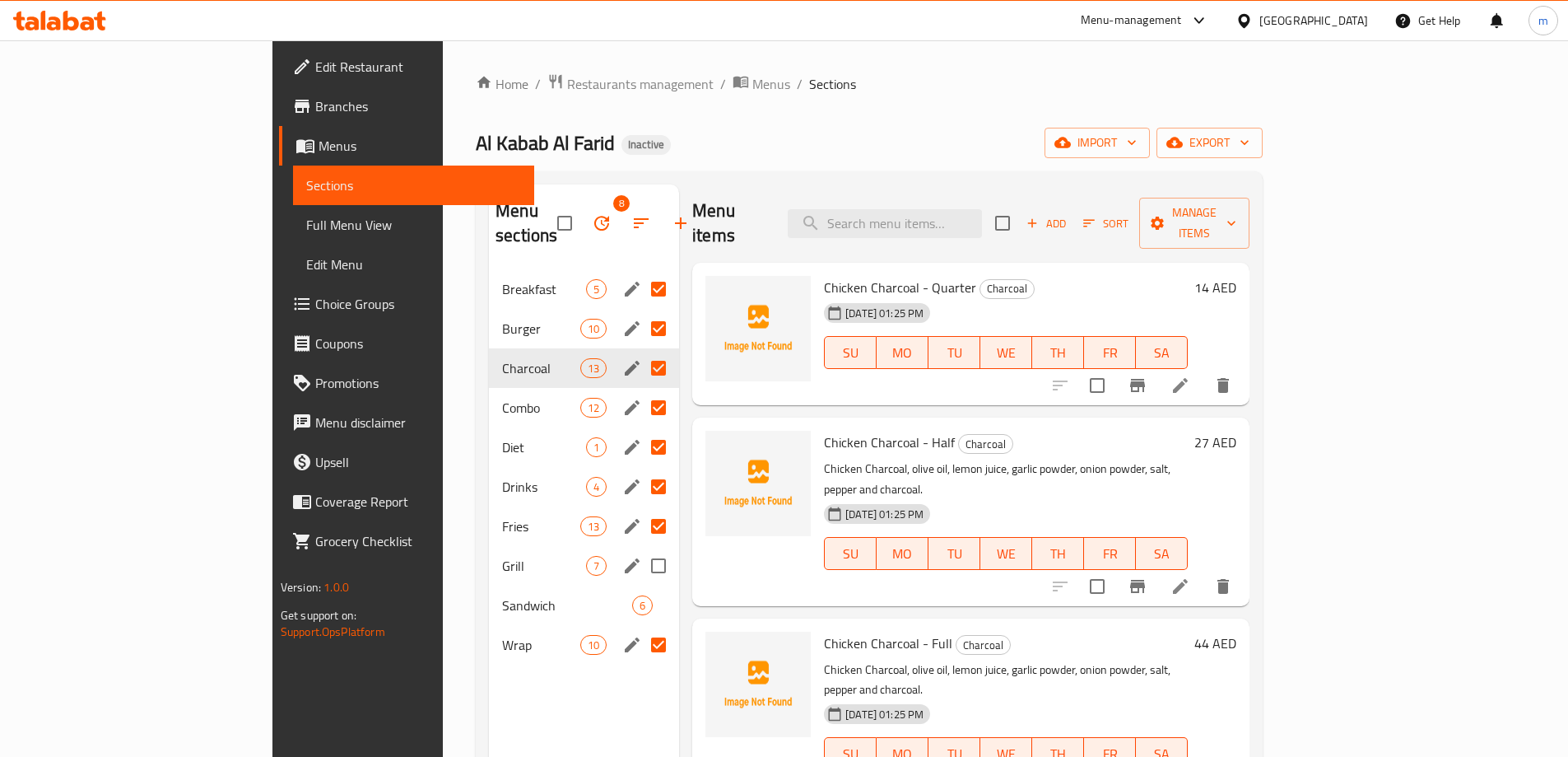
click at [641, 548] on input "Menu sections" at bounding box center [658, 565] width 35 height 35
checkbox input "true"
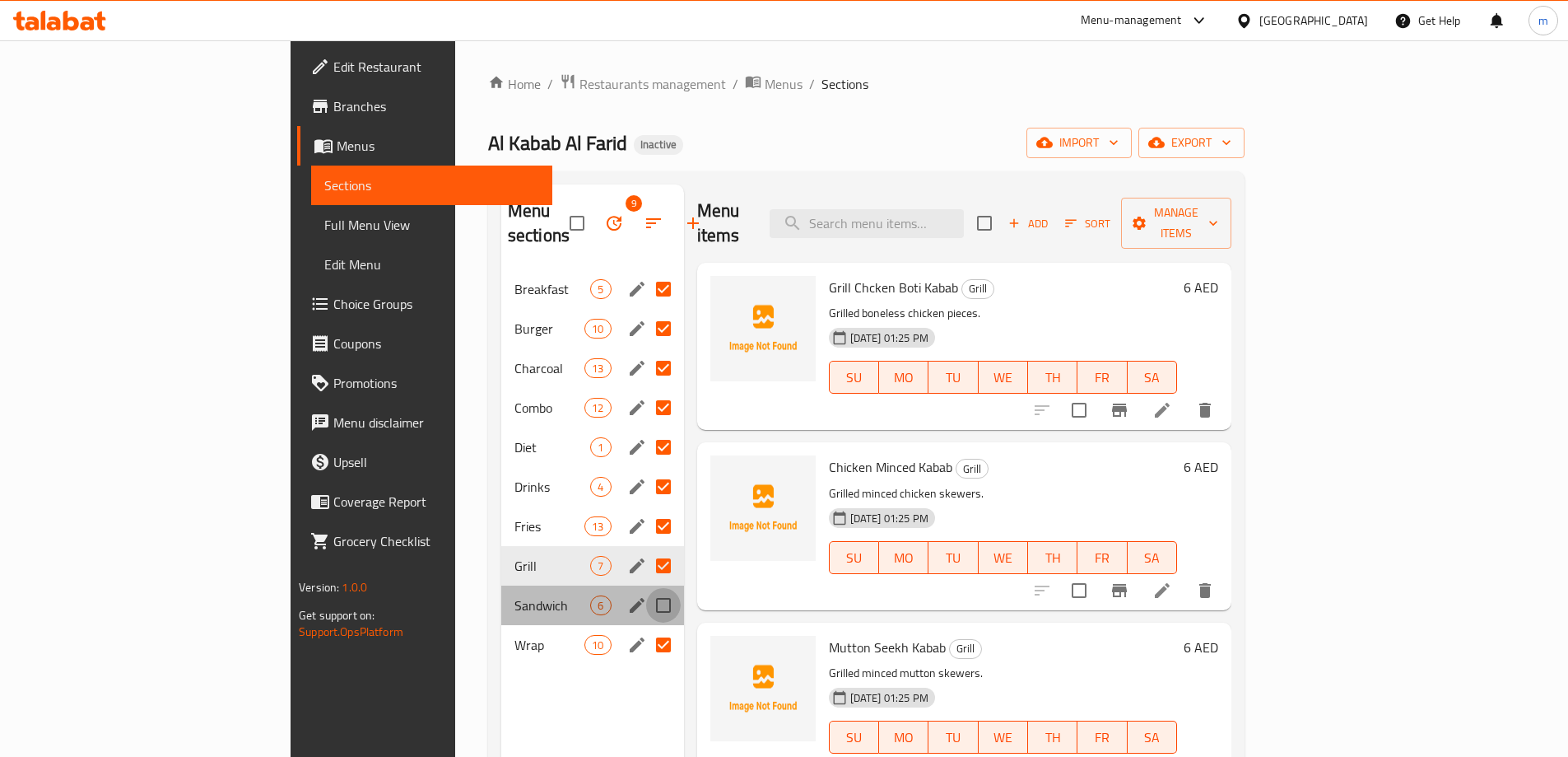
click at [646, 588] on input "Menu sections" at bounding box center [663, 605] width 35 height 35
checkbox input "true"
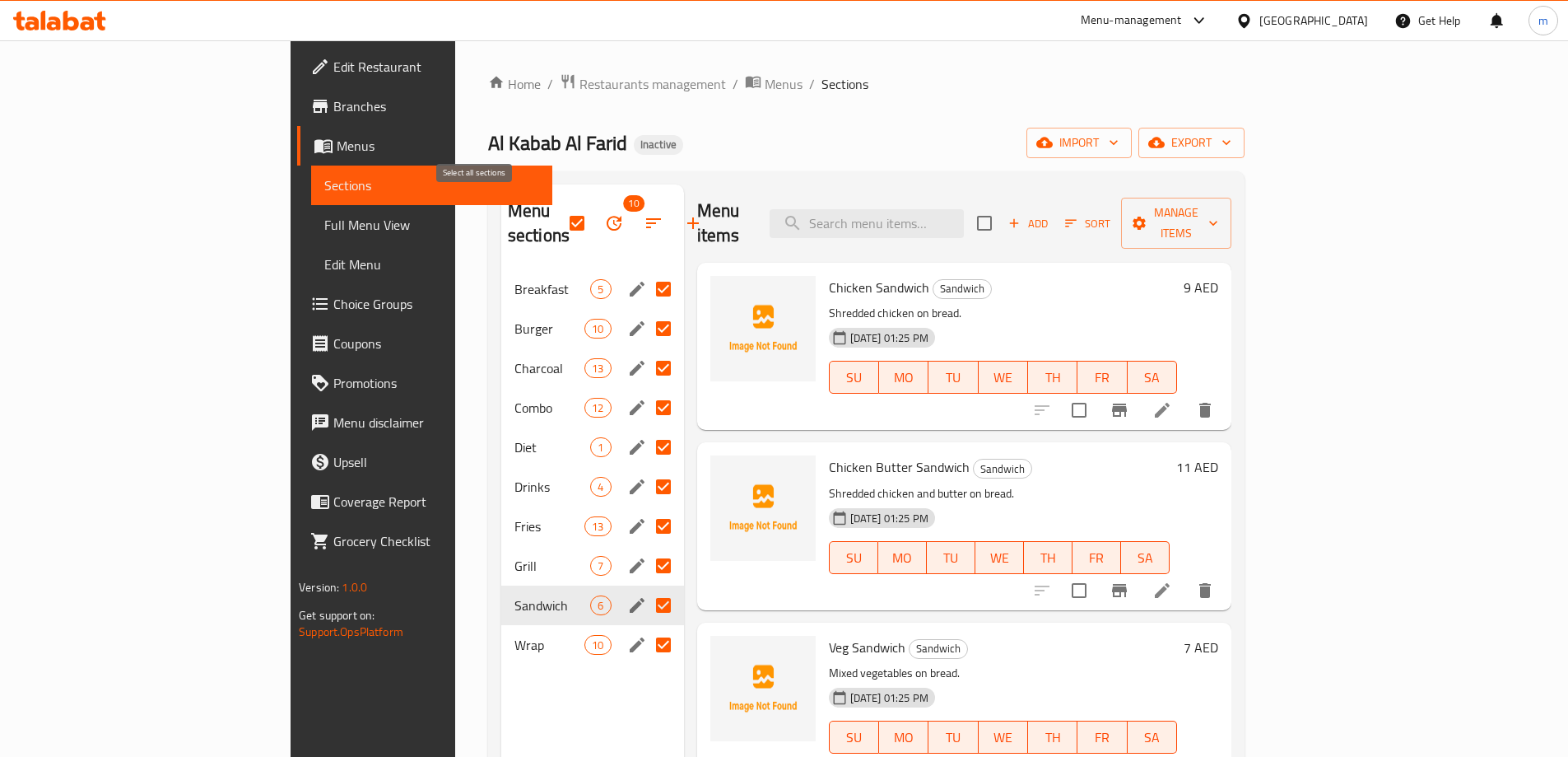
click at [560, 209] on input "checkbox" at bounding box center [577, 223] width 35 height 35
checkbox input "false"
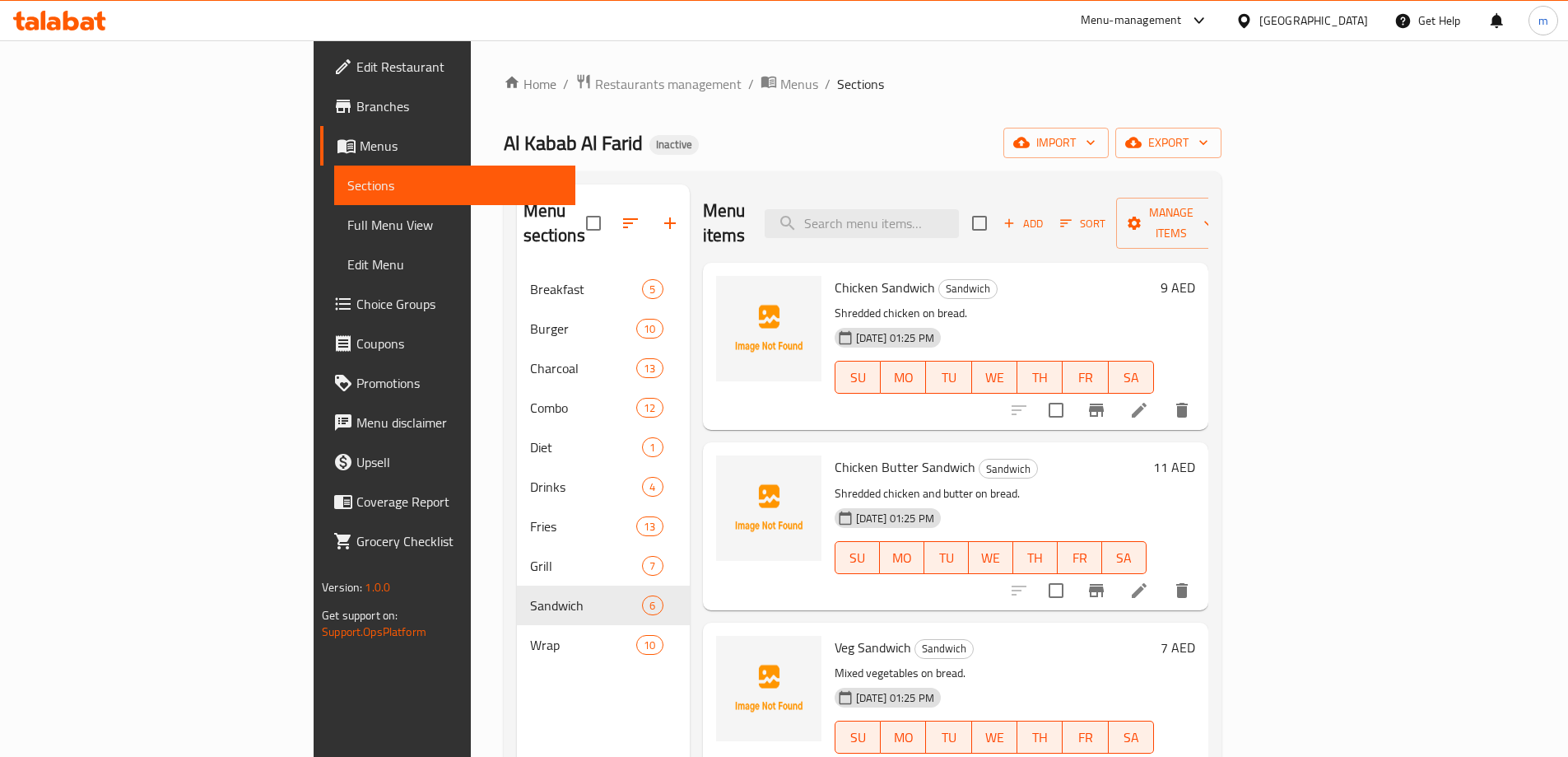
click at [713, 144] on div "Al Kabab Al Farid Inactive import export" at bounding box center [863, 142] width 718 height 31
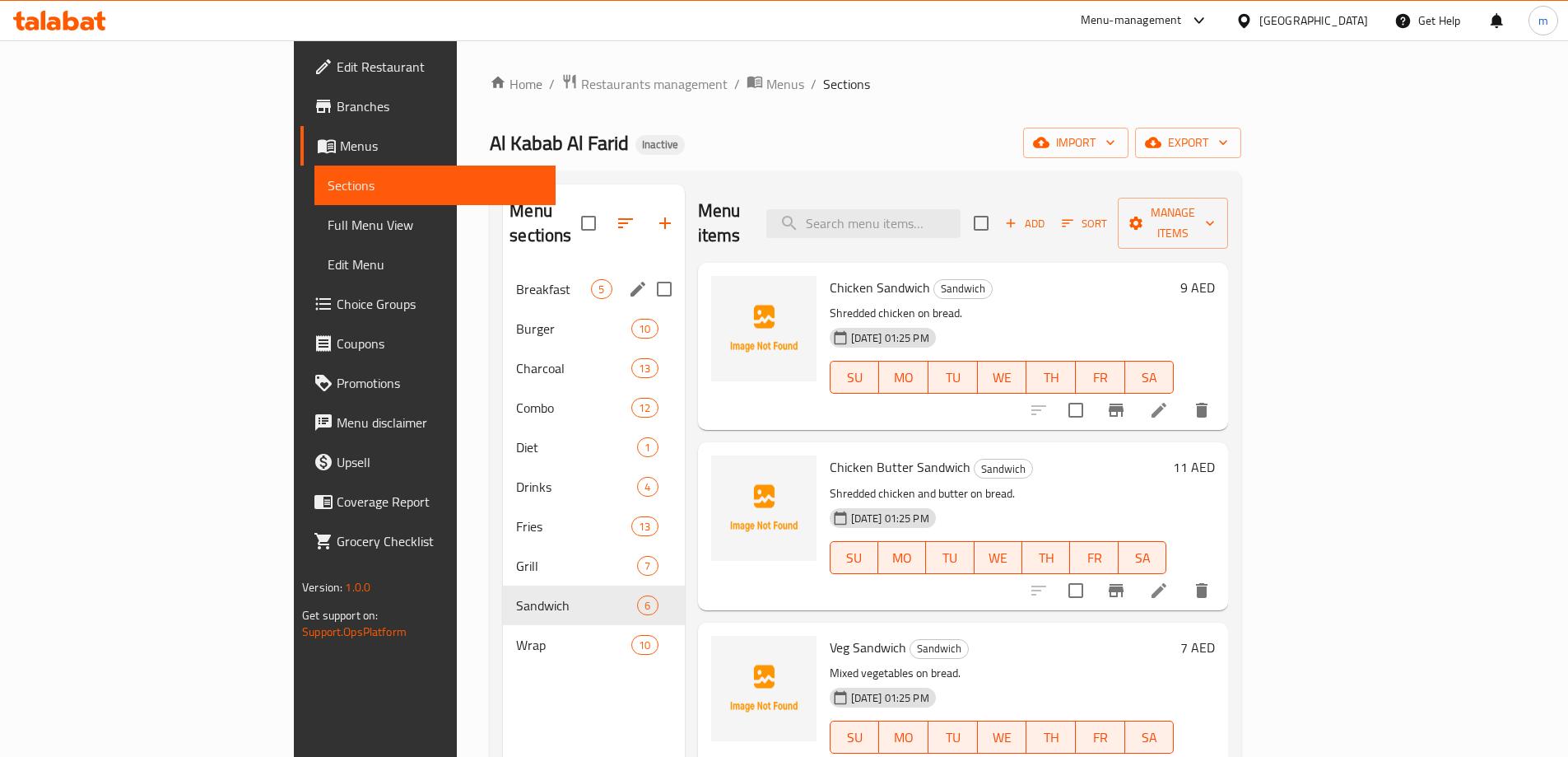
click at [503, 281] on div "Breakfast 5" at bounding box center [594, 289] width 181 height 40
